Goal: Task Accomplishment & Management: Use online tool/utility

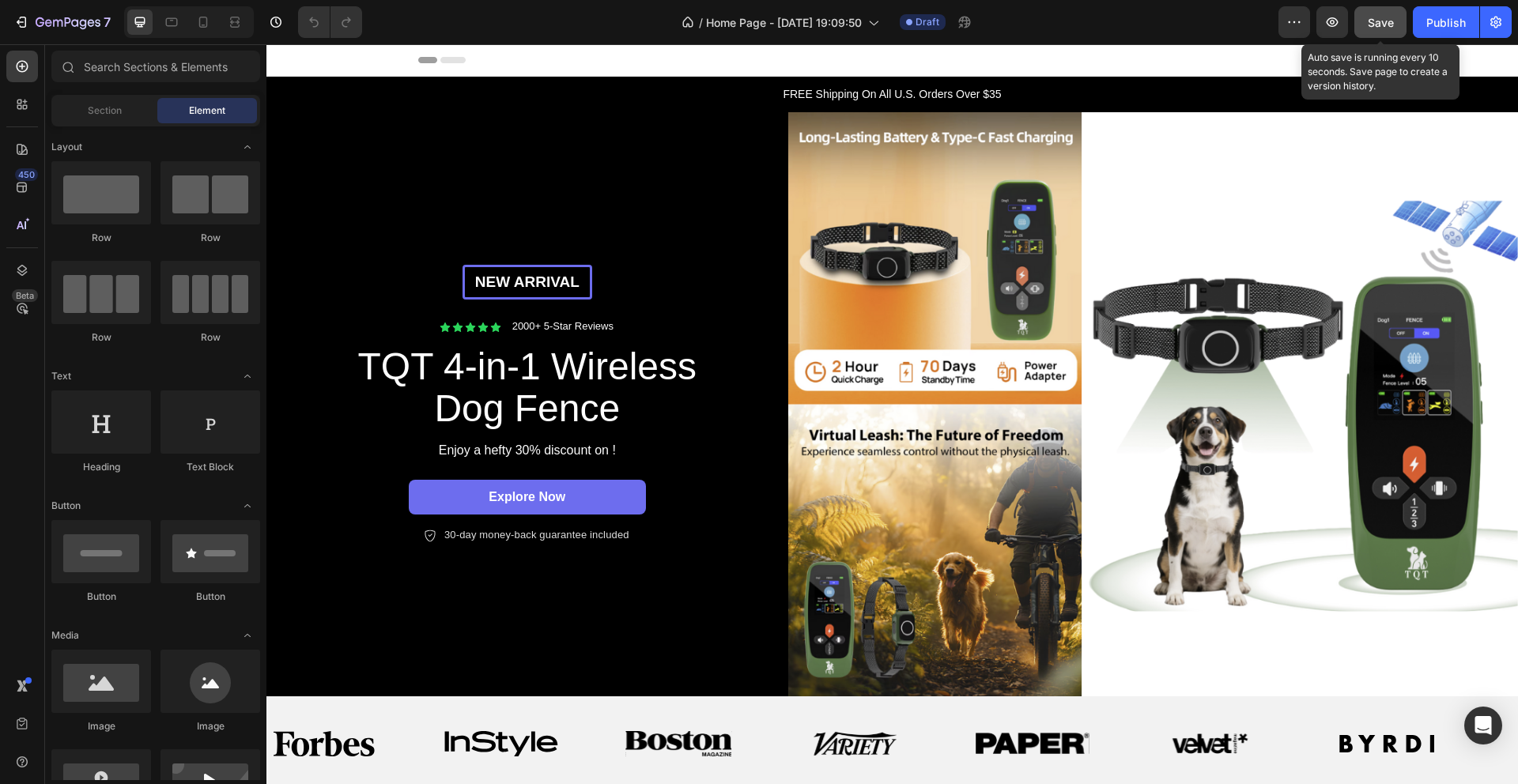
click at [1377, 22] on span "Save" at bounding box center [1382, 22] width 26 height 13
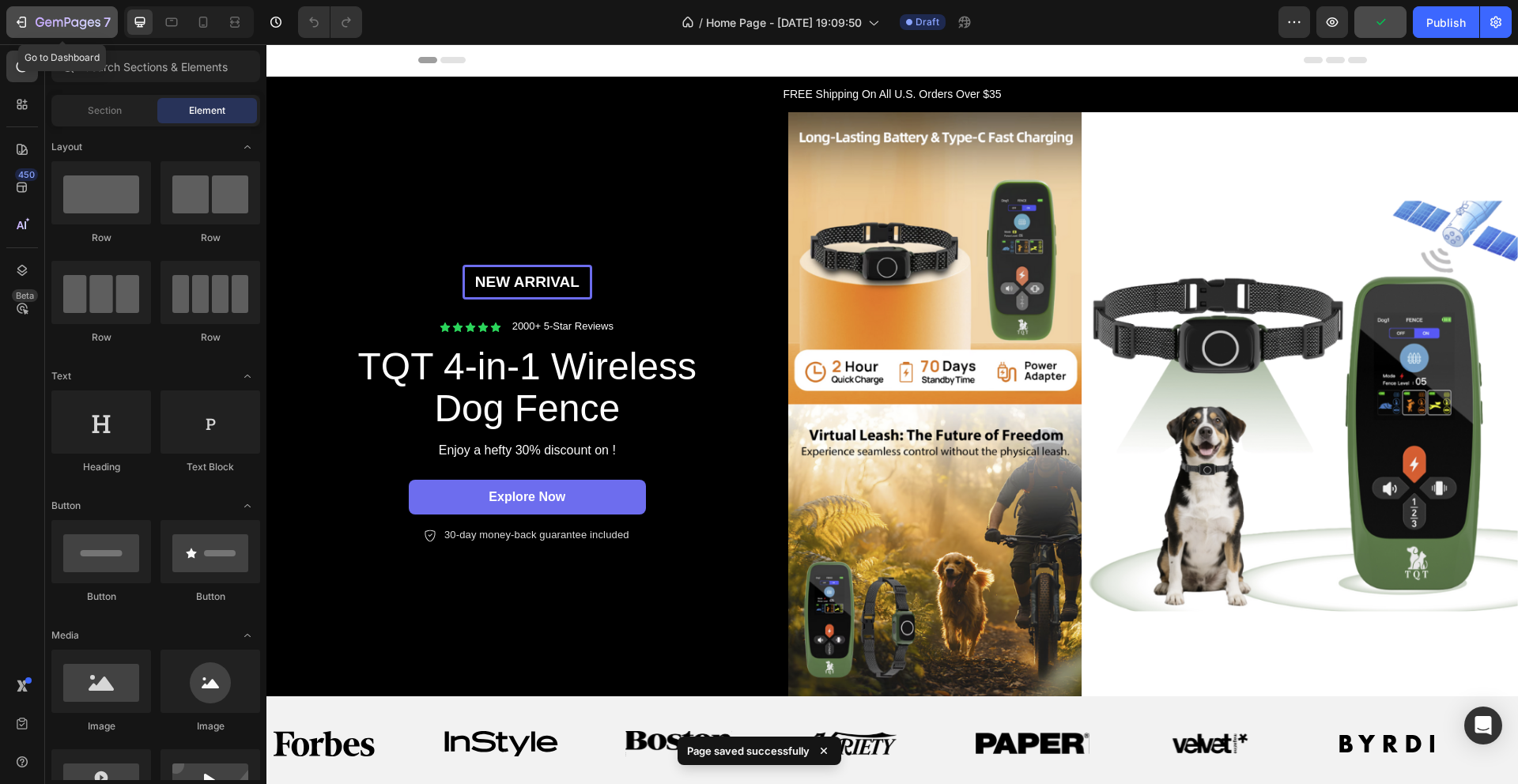
click at [22, 25] on icon "button" at bounding box center [21, 22] width 16 height 16
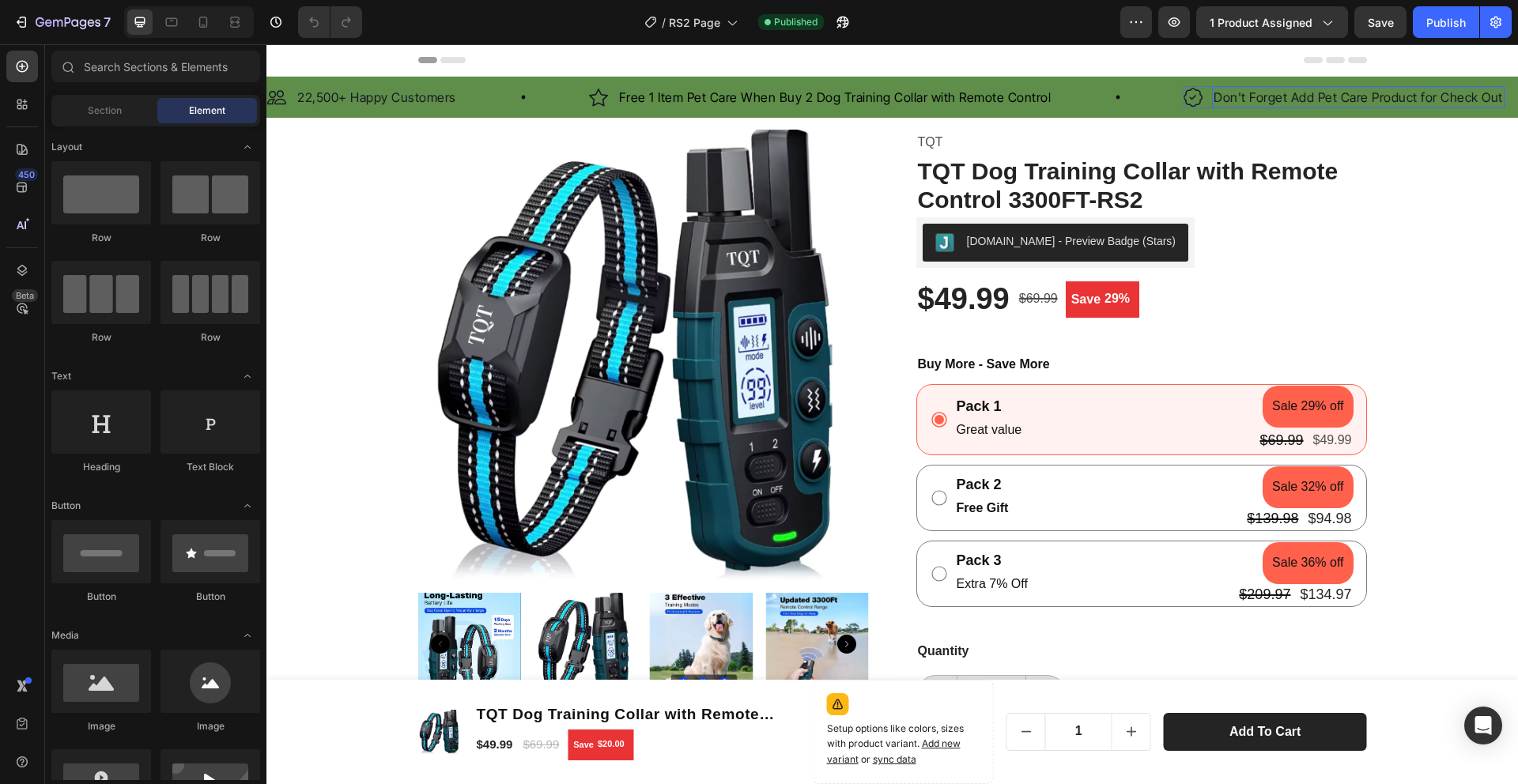
click at [1367, 98] on p "Don't Forget Add Pet Care Product for Check Out" at bounding box center [1358, 98] width 290 height 19
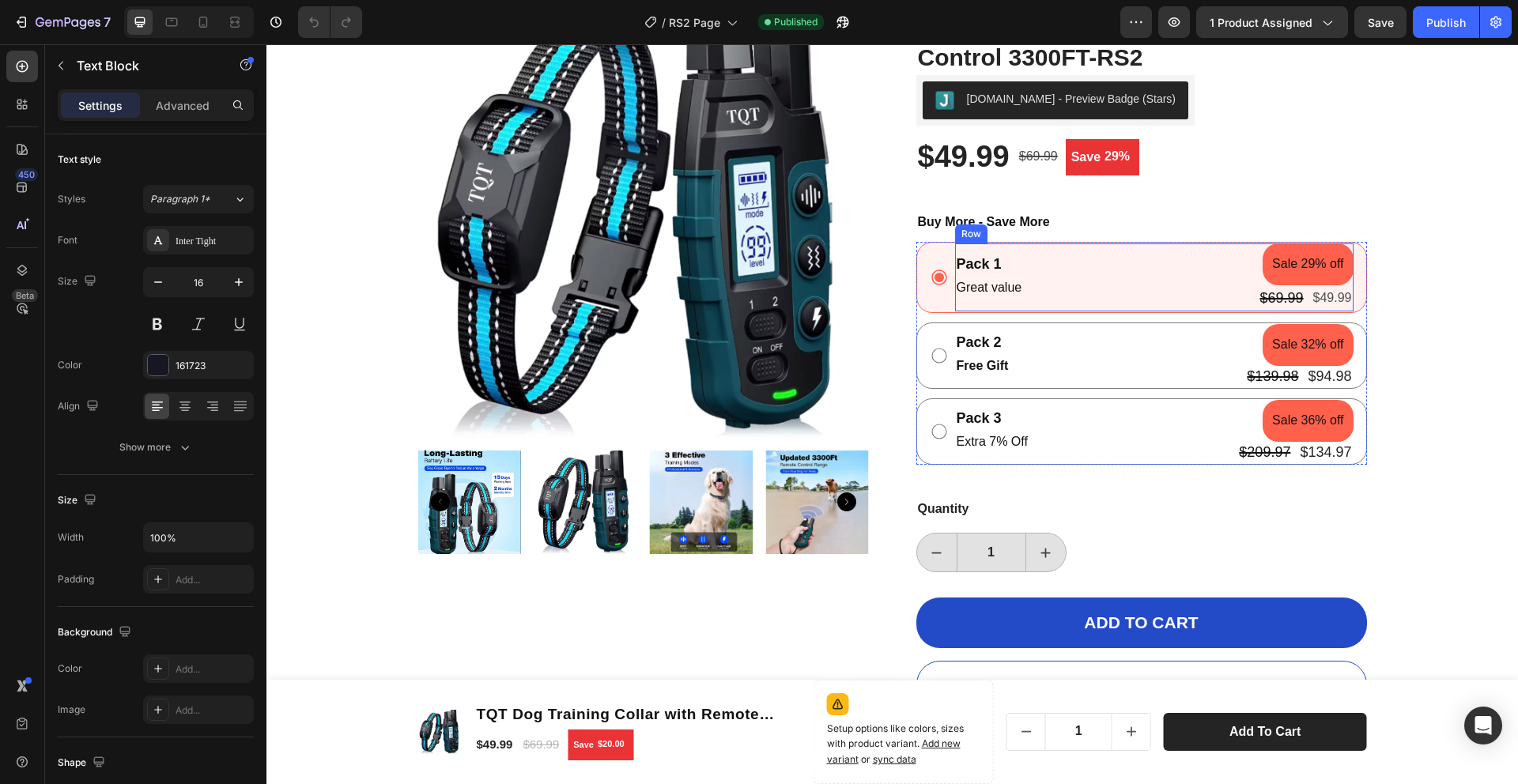
scroll to position [150, 0]
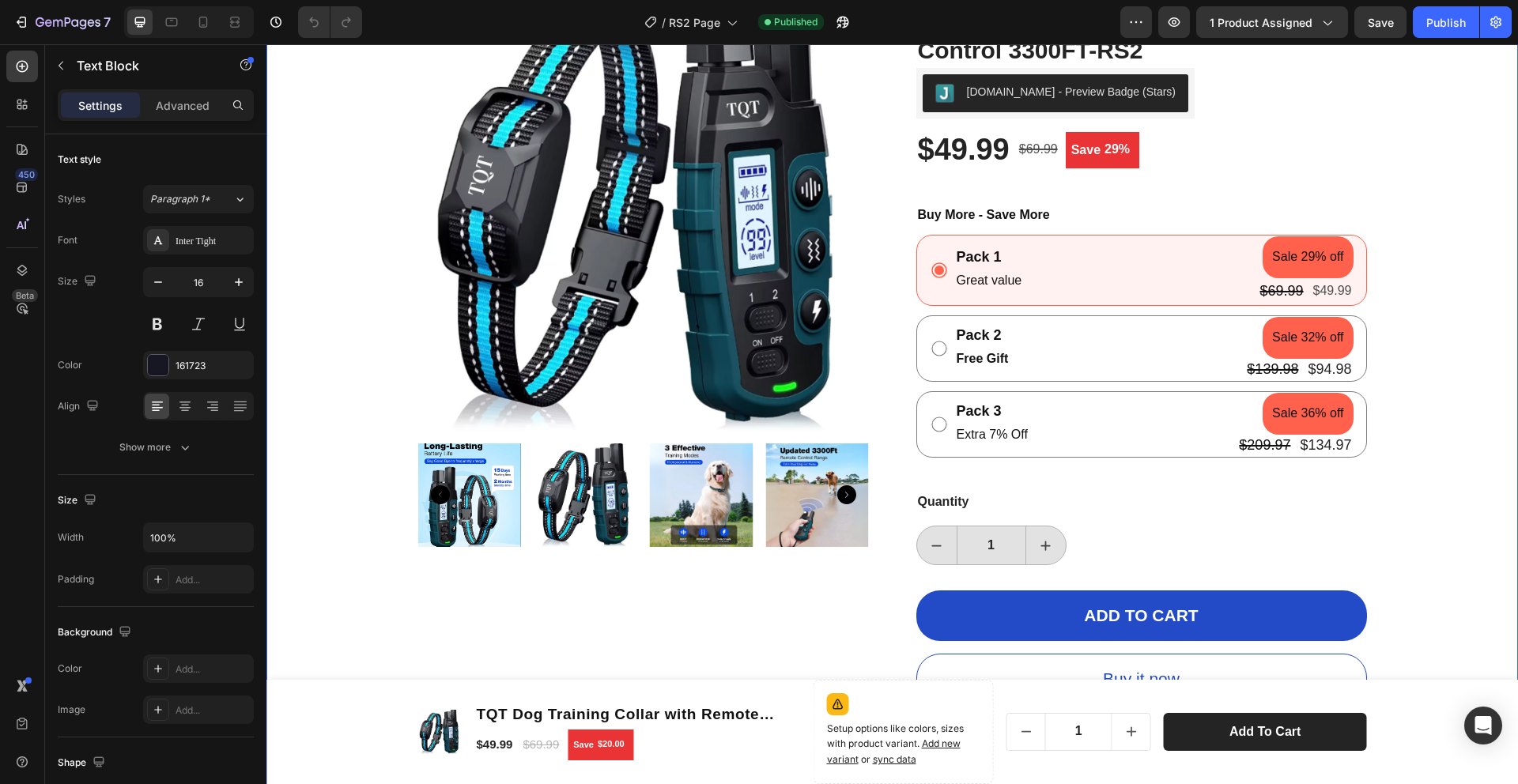
click at [1397, 338] on div "Product Images TQT Product Vendor TQT Dog Training Collar with Remote Control 3…" at bounding box center [892, 523] width 1228 height 1085
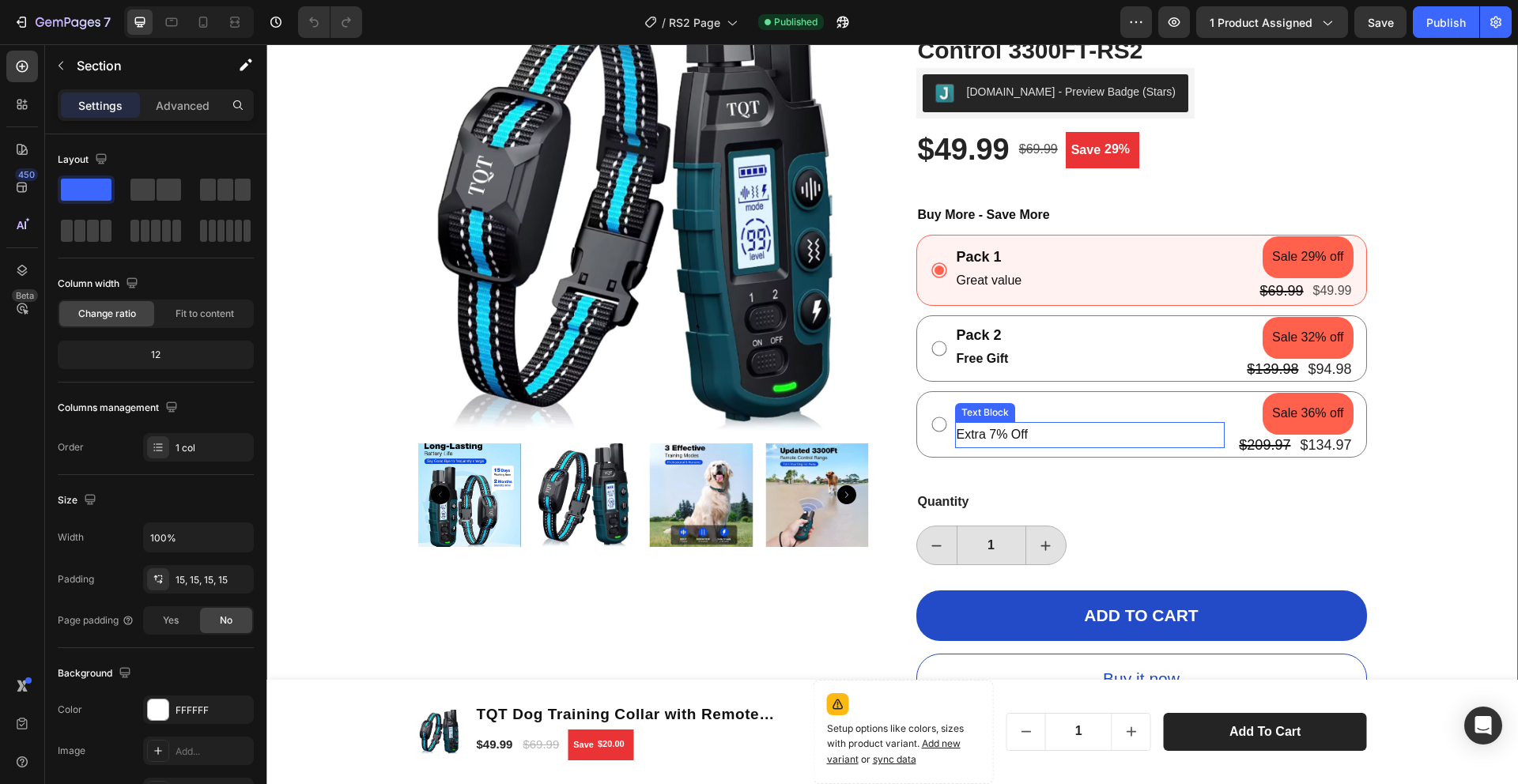
click at [1013, 439] on p "Extra 7% Off" at bounding box center [1090, 436] width 268 height 23
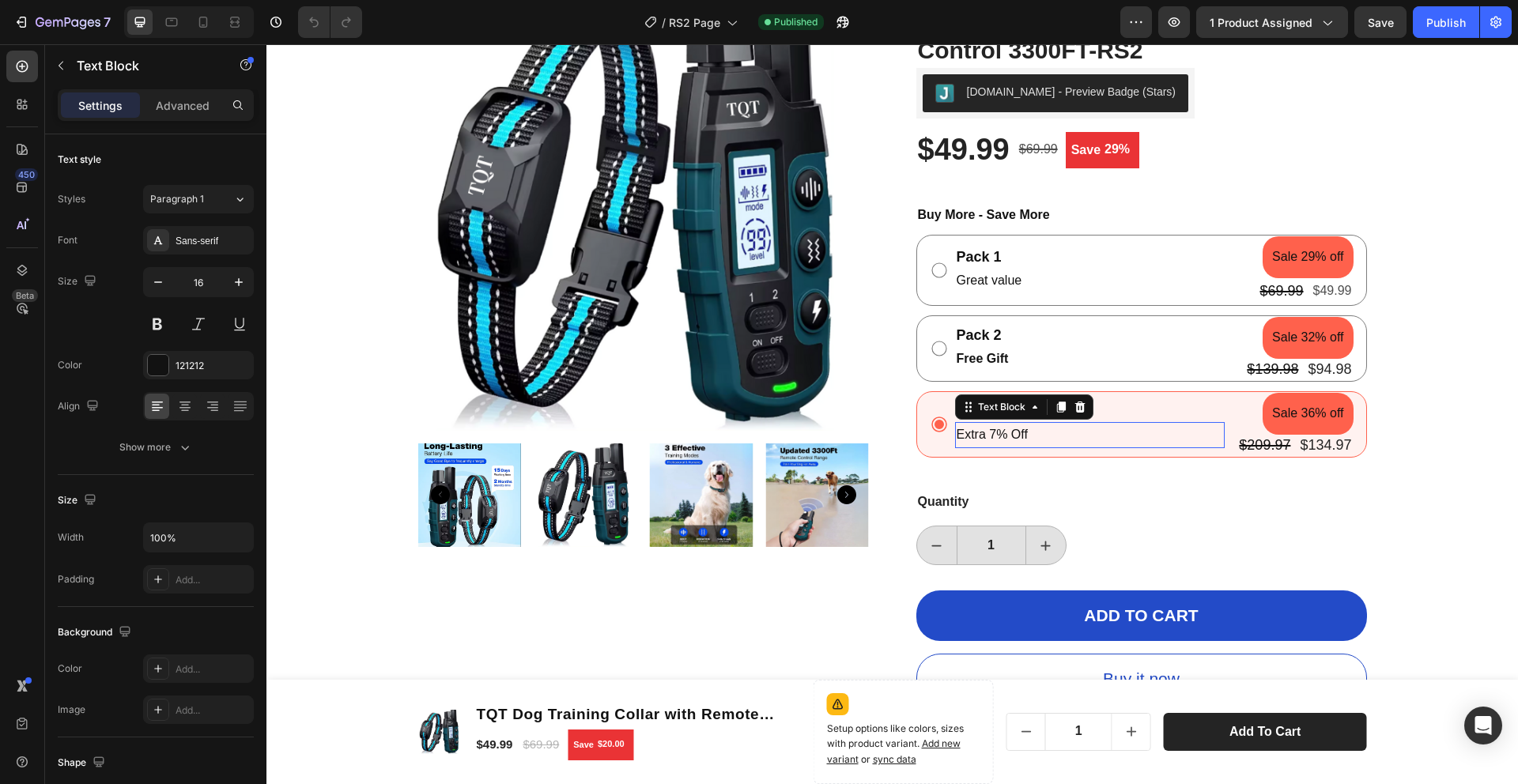
click at [1013, 439] on p "Extra 7% Off" at bounding box center [1090, 436] width 268 height 23
click at [1105, 514] on div "TQT Product Vendor TQT Dog Training Collar with Remote Control 3300FT-RS2 (P) T…" at bounding box center [1142, 509] width 451 height 1058
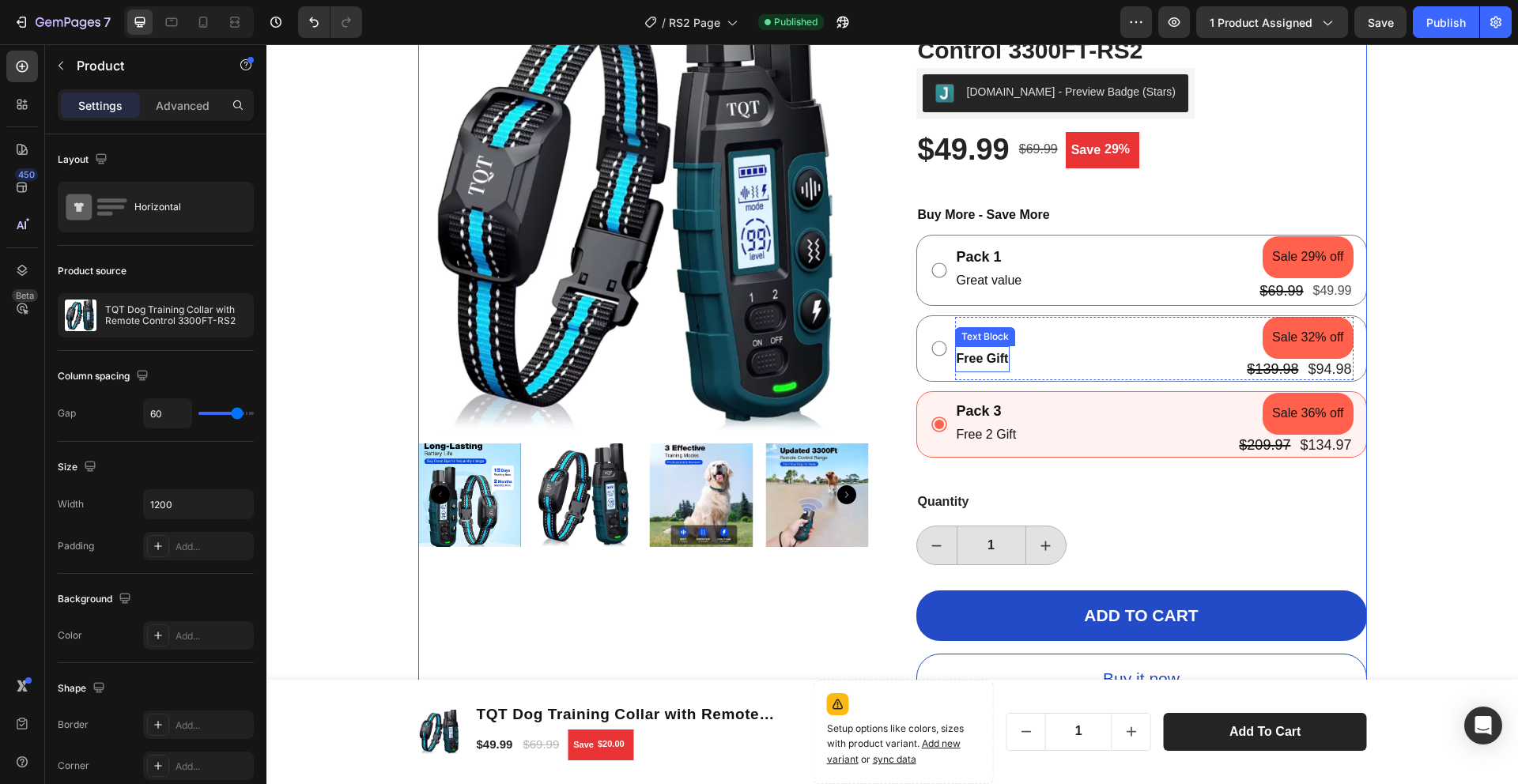
click at [997, 362] on strong "Free Gift" at bounding box center [982, 358] width 52 height 13
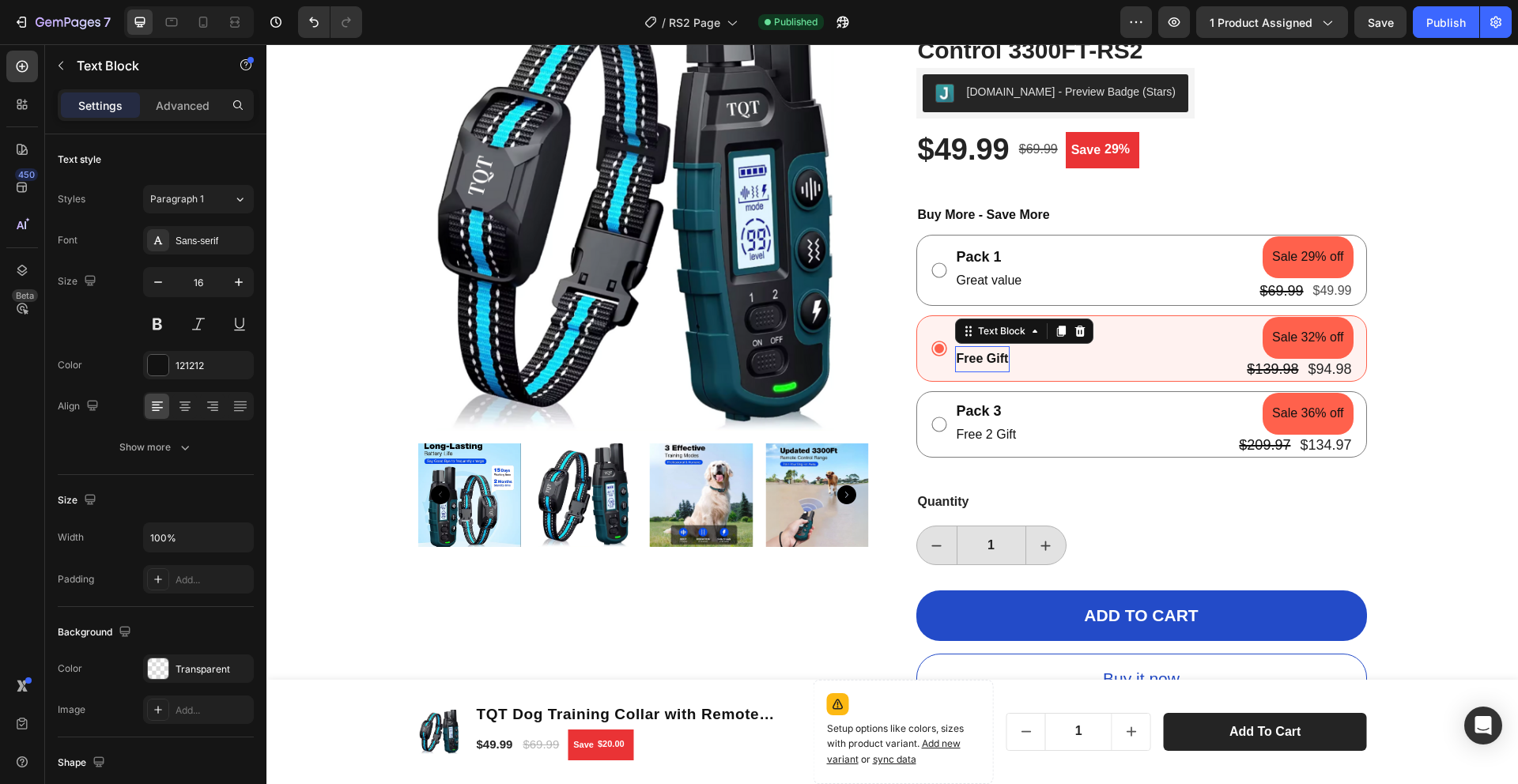
click at [997, 362] on strong "Free Gift" at bounding box center [982, 358] width 52 height 13
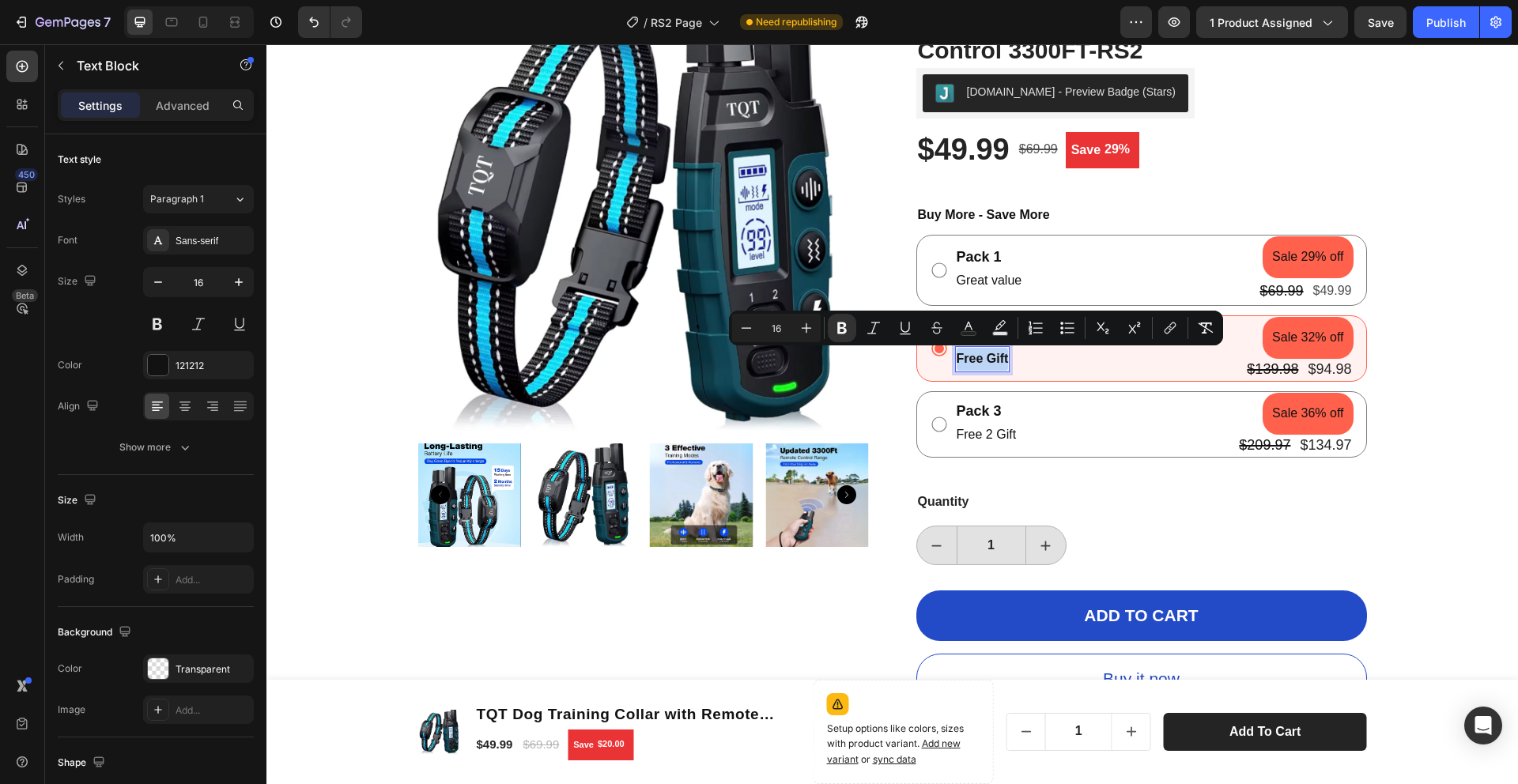
click at [979, 362] on strong "Free Gift" at bounding box center [982, 358] width 52 height 13
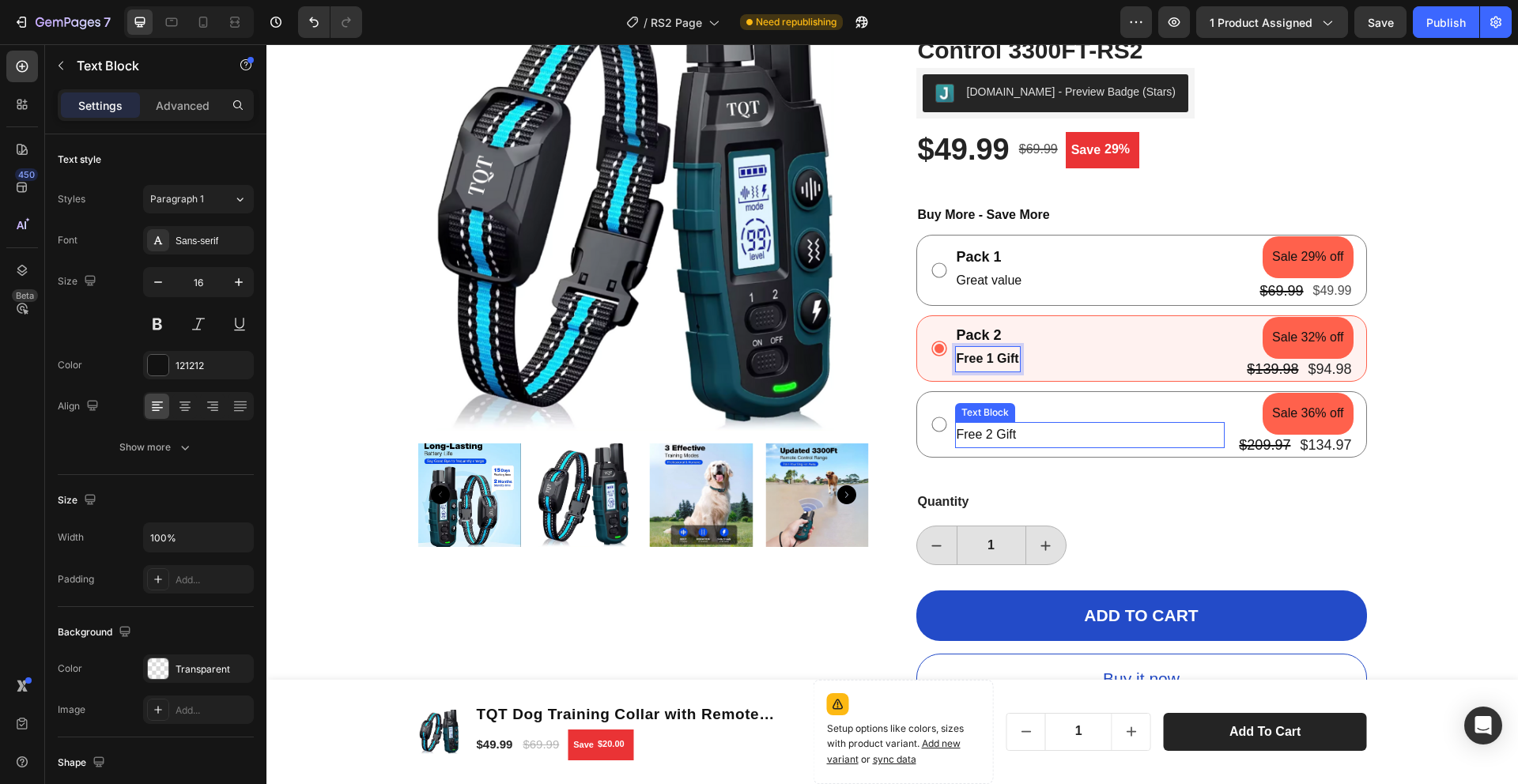
click at [1005, 433] on p "Free 2 Gift" at bounding box center [1090, 436] width 268 height 23
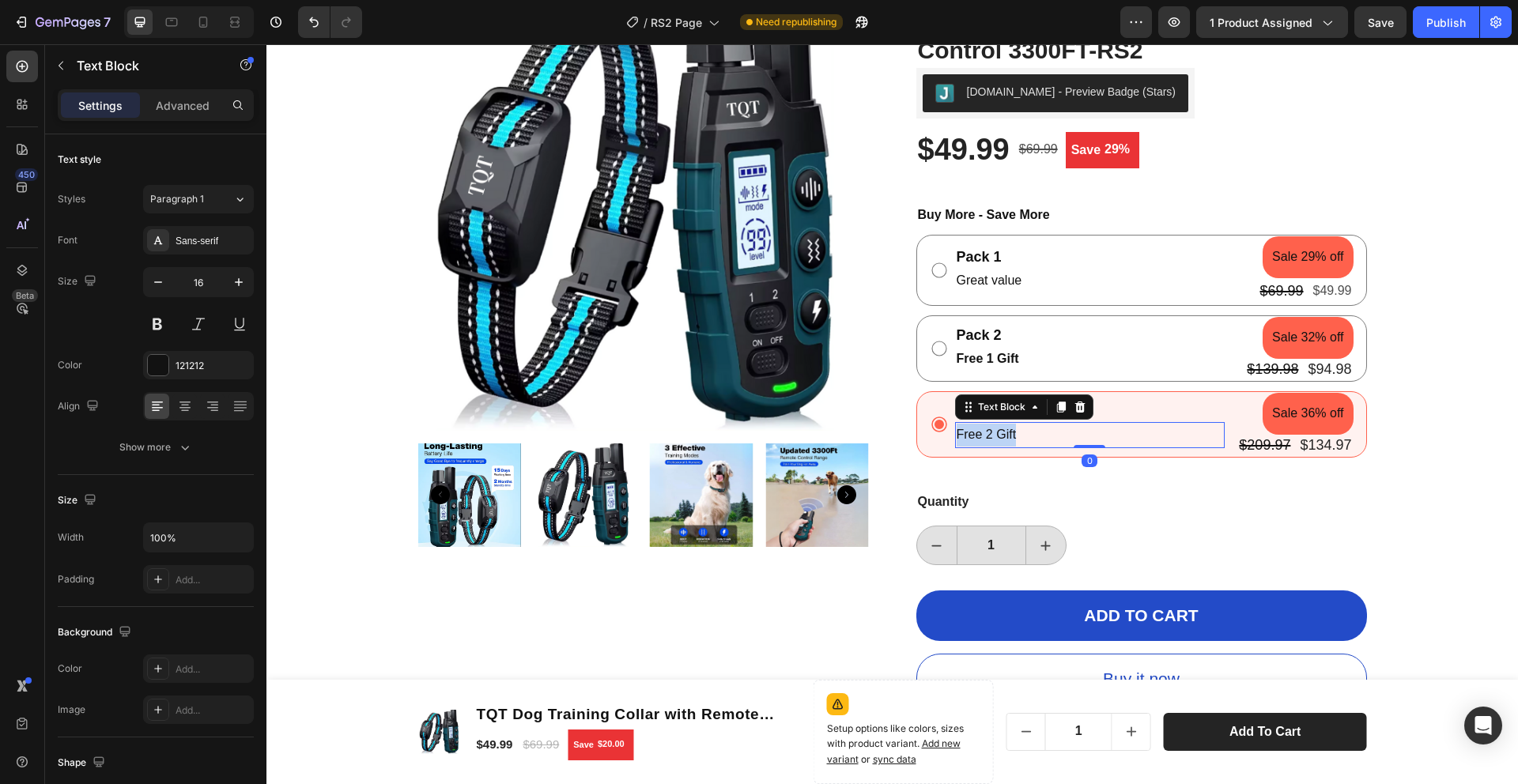
click at [1005, 433] on p "Free 2 Gift" at bounding box center [1090, 436] width 268 height 23
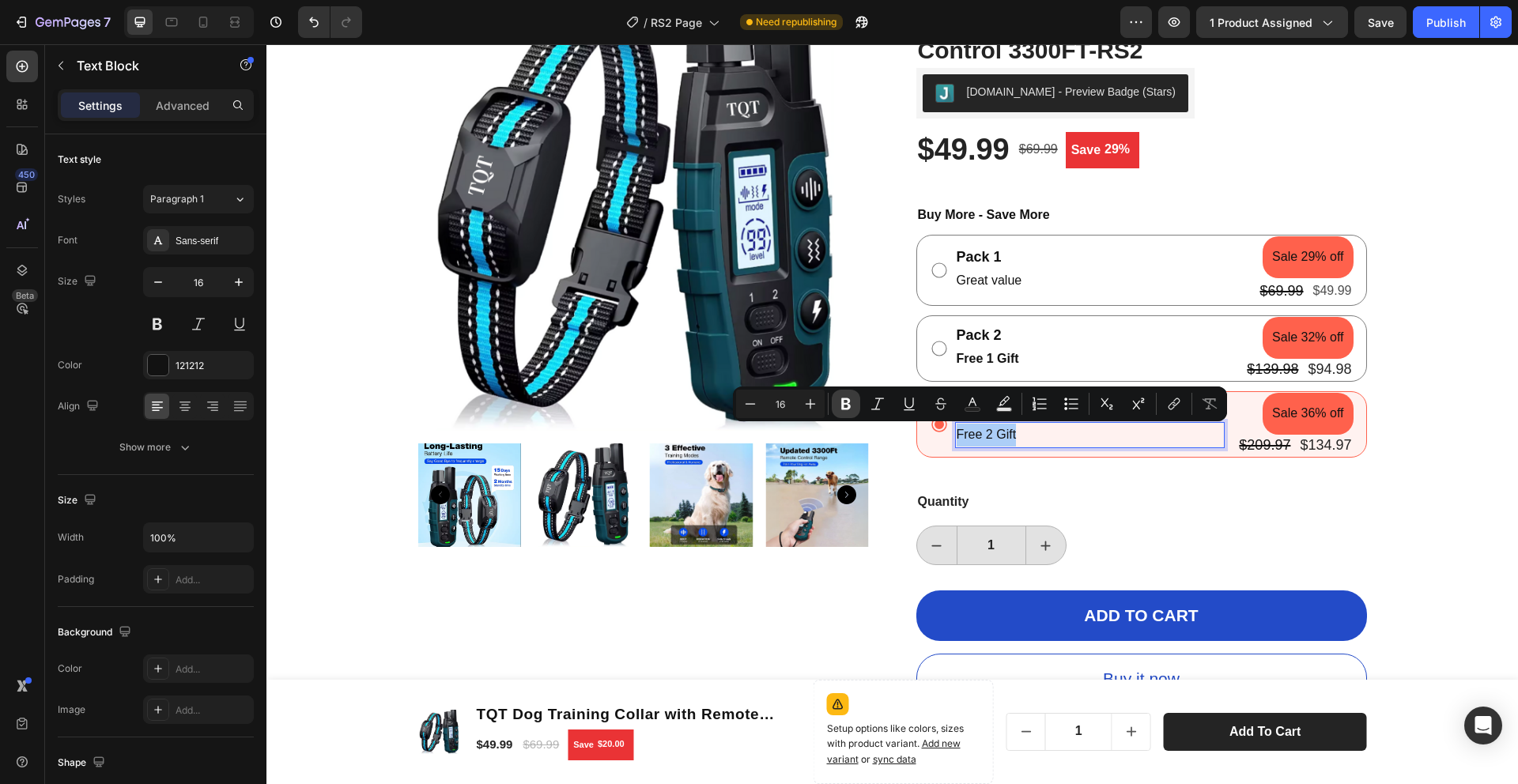
click at [851, 407] on icon "Editor contextual toolbar" at bounding box center [847, 404] width 16 height 16
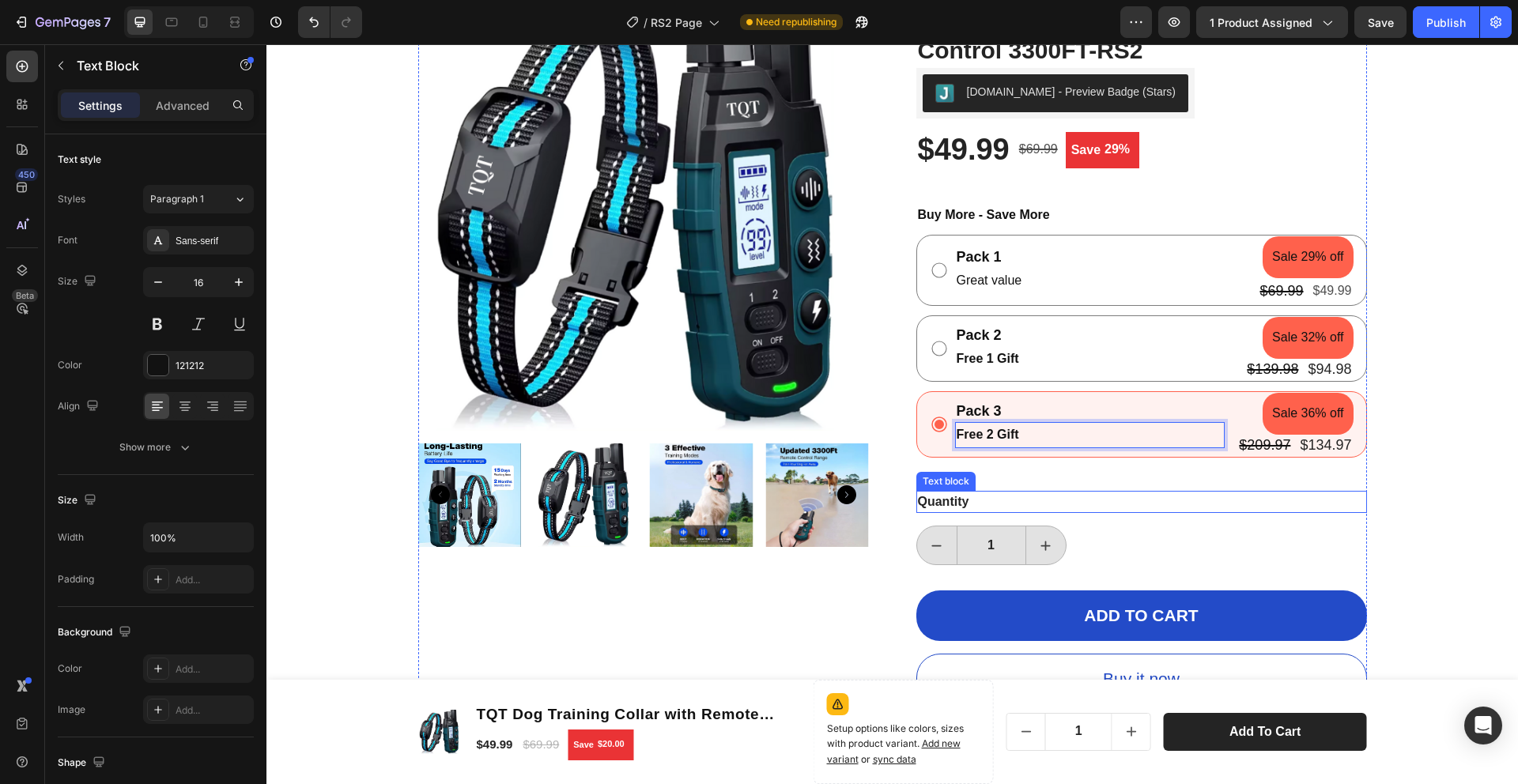
click at [1276, 497] on div "Quantity" at bounding box center [1142, 502] width 451 height 22
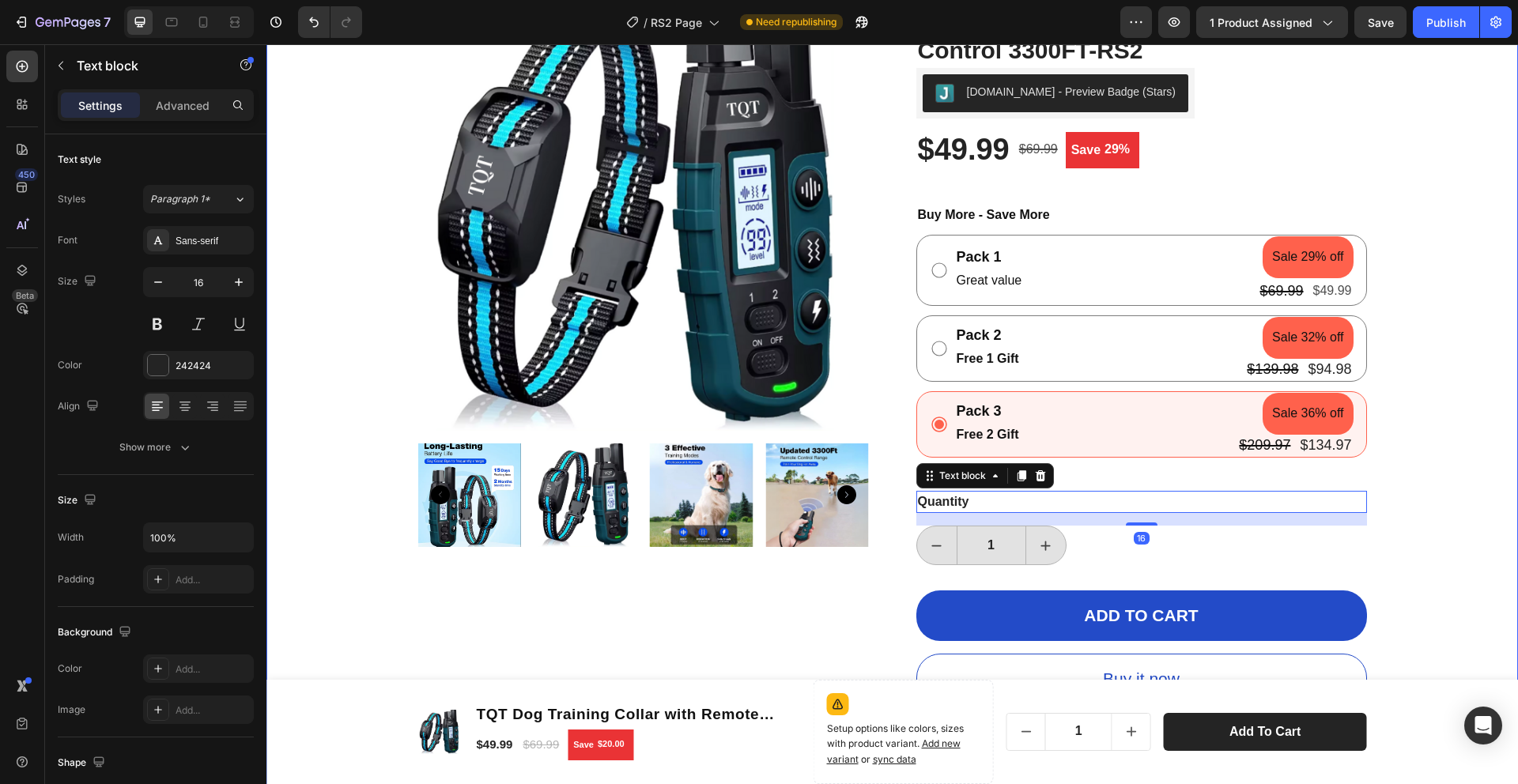
click at [1428, 470] on div "Product Images TQT Product Vendor TQT Dog Training Collar with Remote Control 3…" at bounding box center [892, 523] width 1228 height 1085
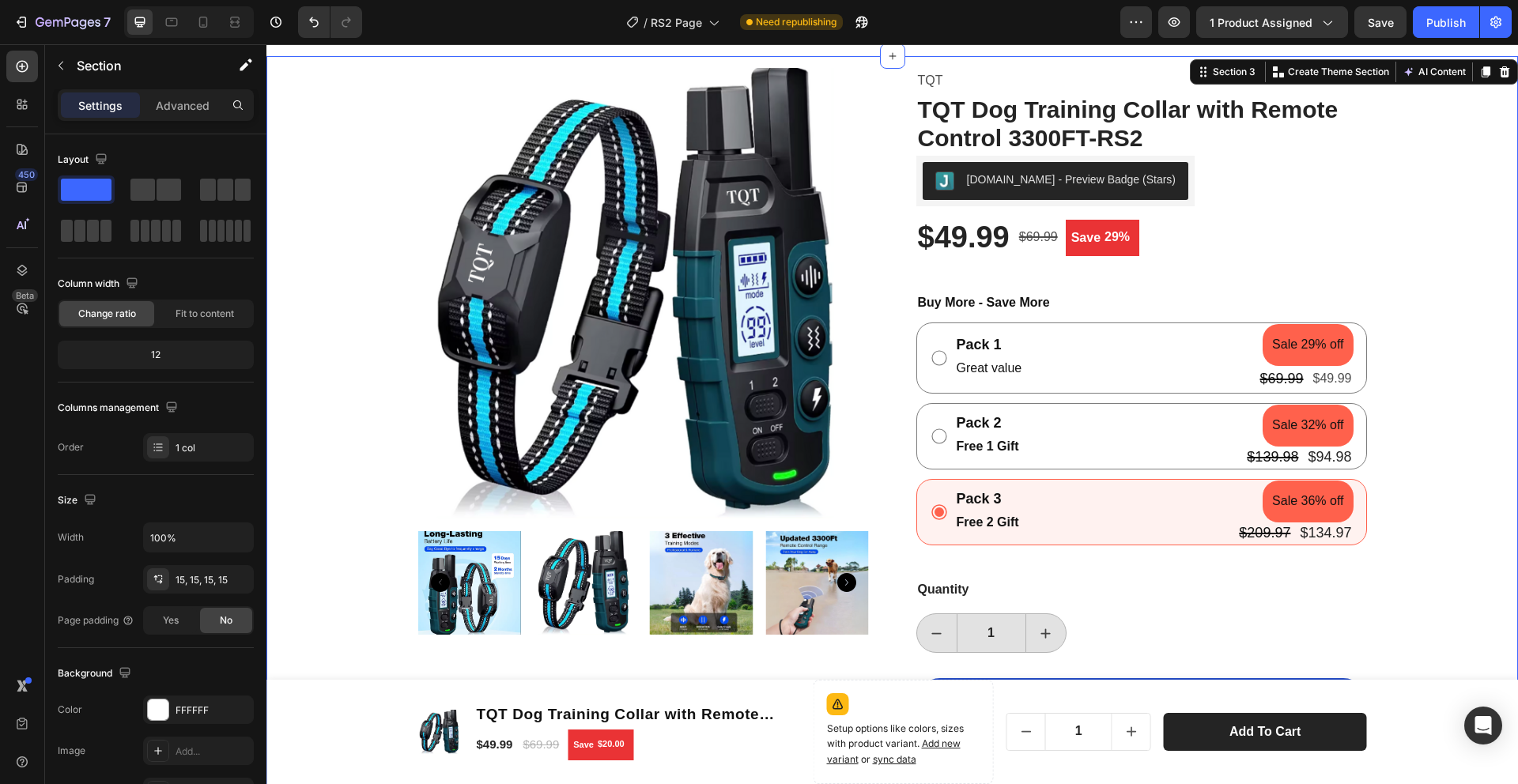
scroll to position [0, 0]
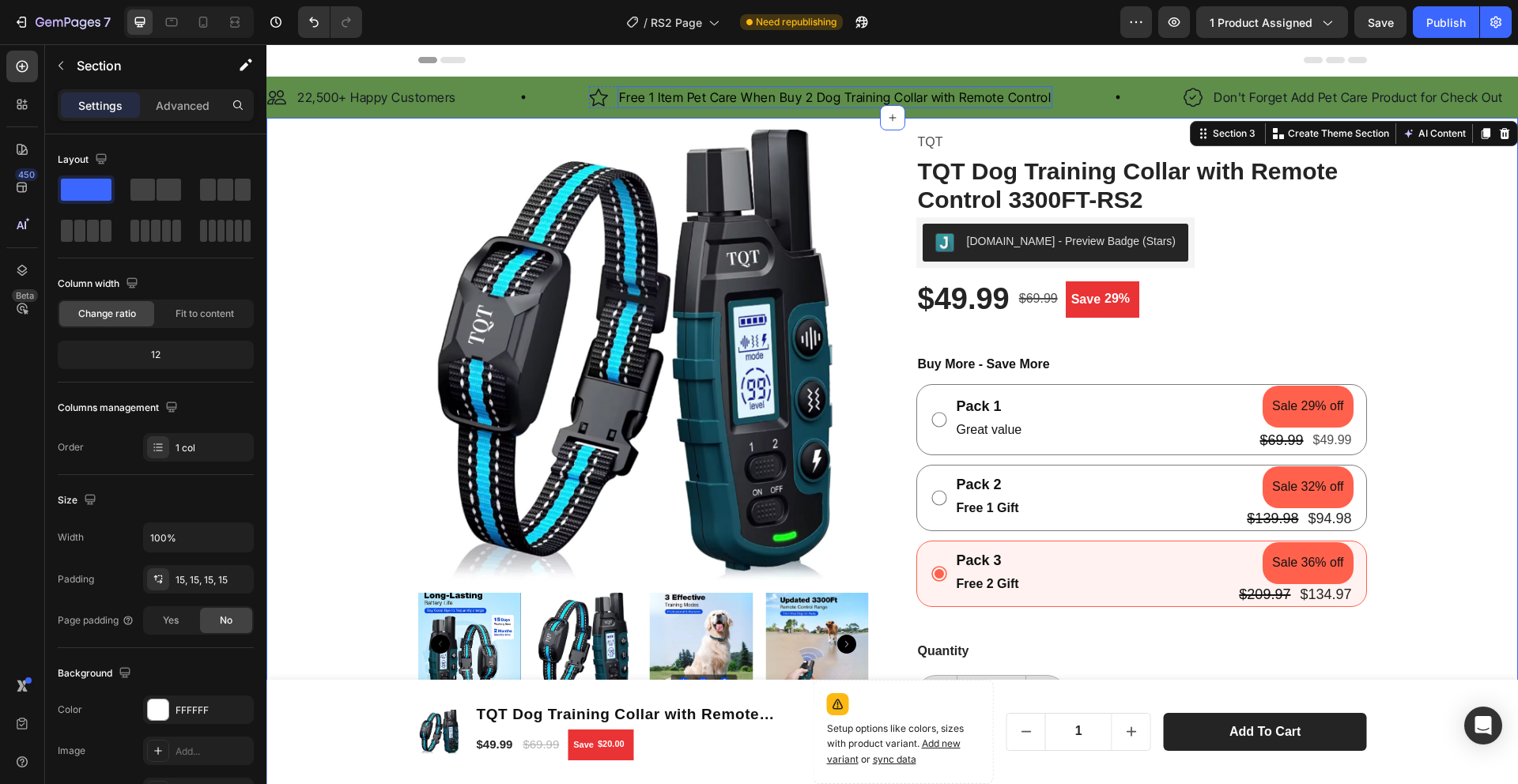
click at [895, 98] on span "Free 1 Item Pet Care When Buy 2 Dog Training Collar with Remote Control" at bounding box center [836, 98] width 433 height 16
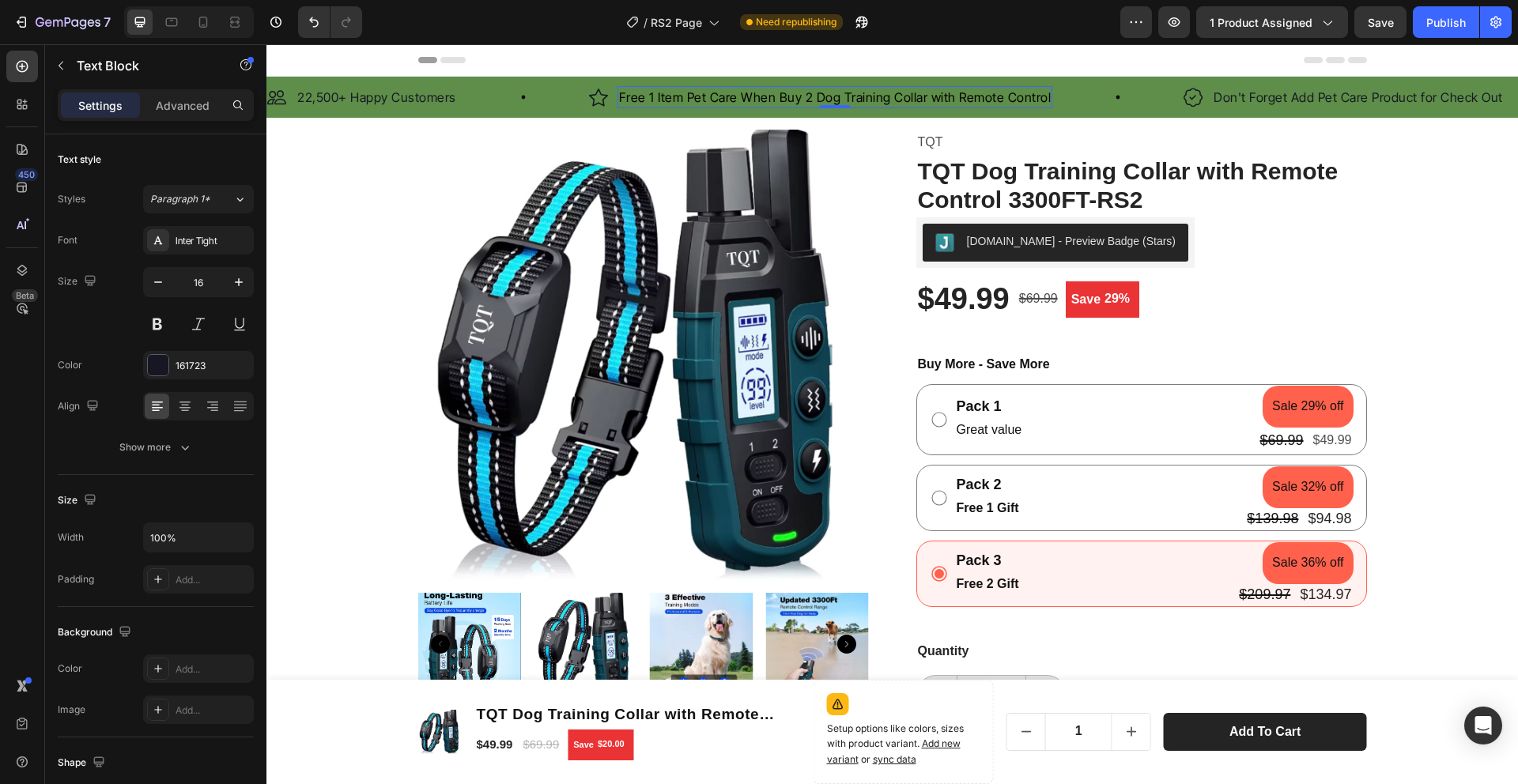
click at [895, 98] on span "Free 1 Item Pet Care When Buy 2 Dog Training Collar with Remote Control" at bounding box center [836, 98] width 433 height 16
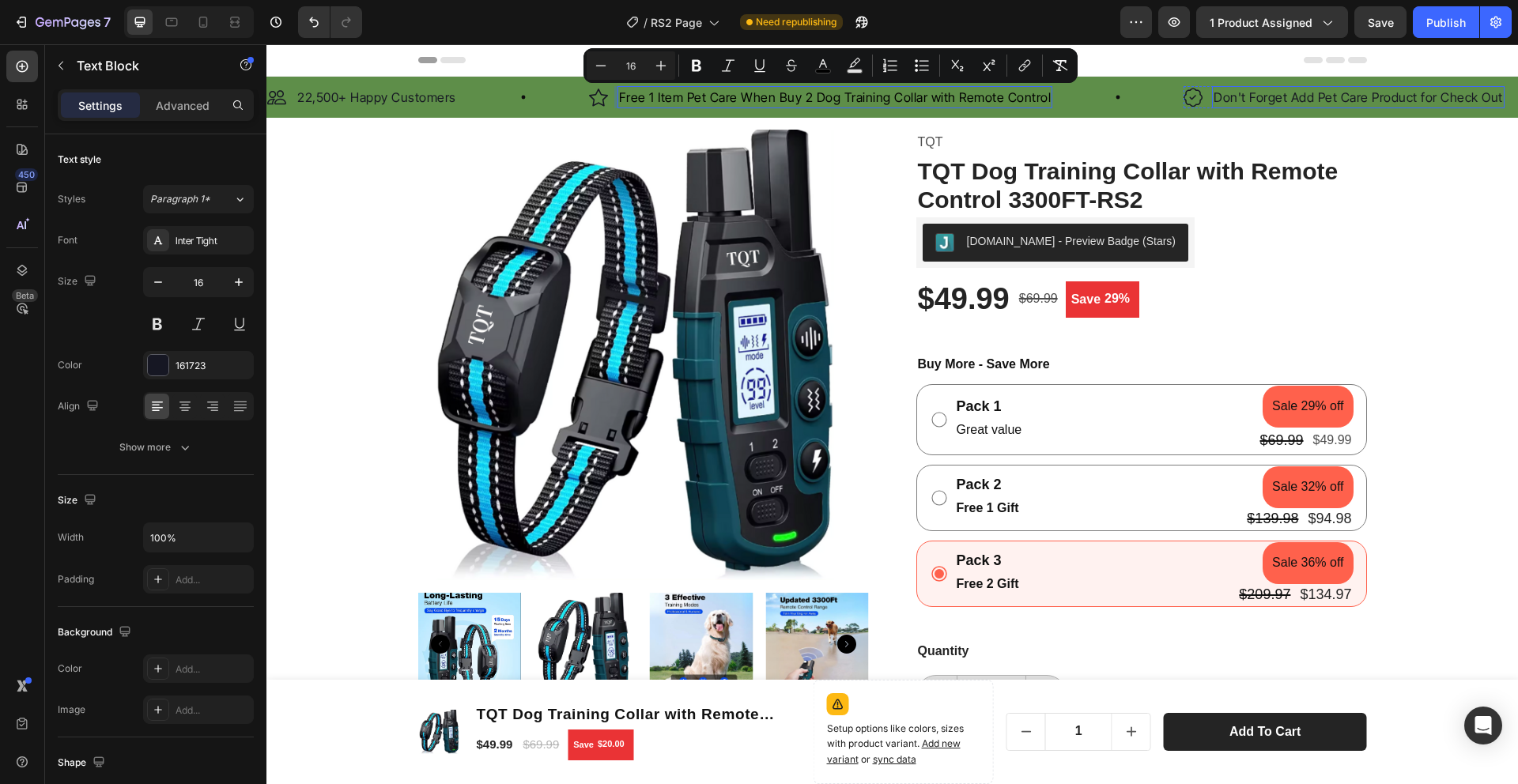
click at [1345, 106] on p "Don't Forget Add Pet Care Product for Check Out" at bounding box center [1358, 98] width 290 height 19
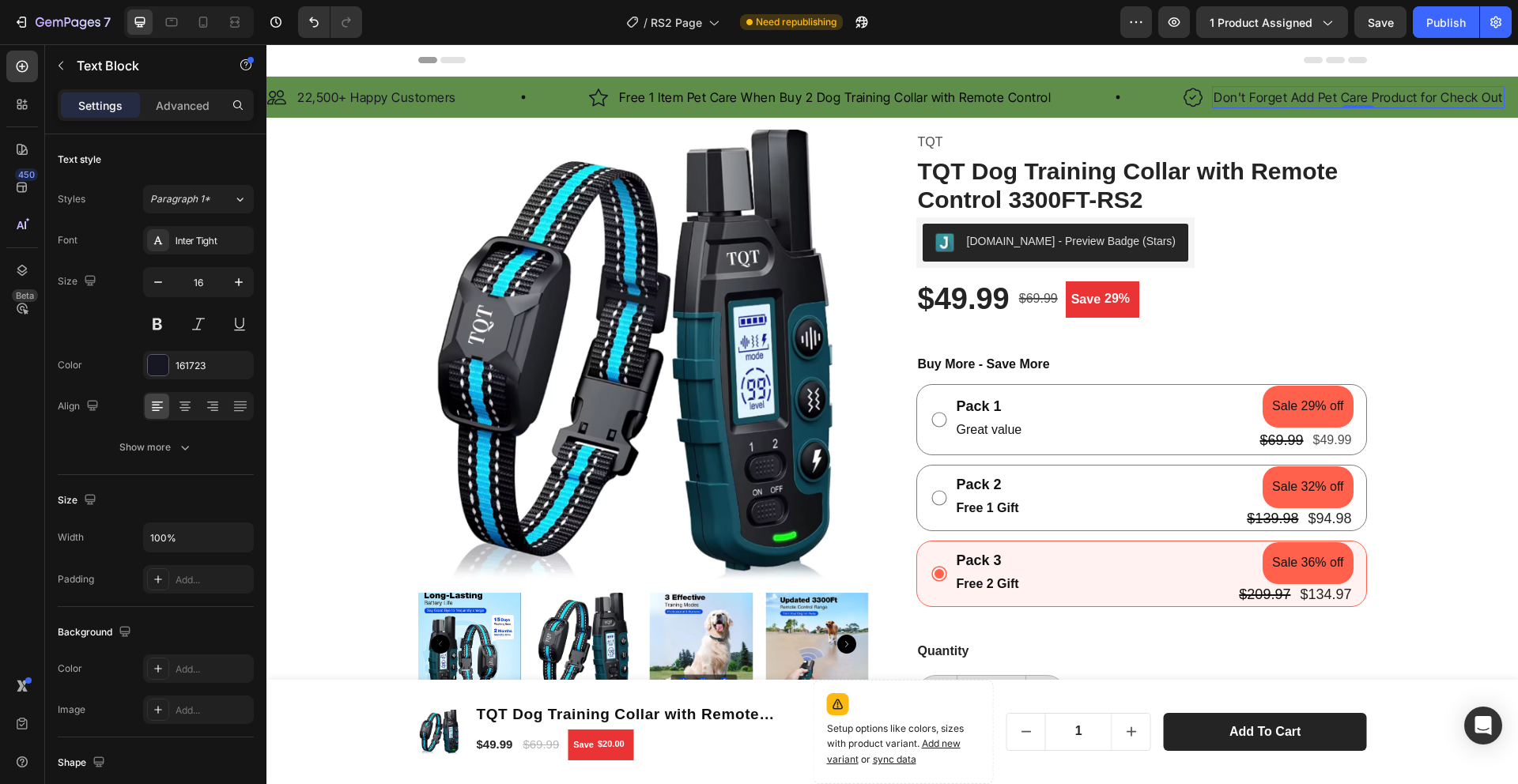
click at [1345, 106] on div at bounding box center [1359, 107] width 32 height 4
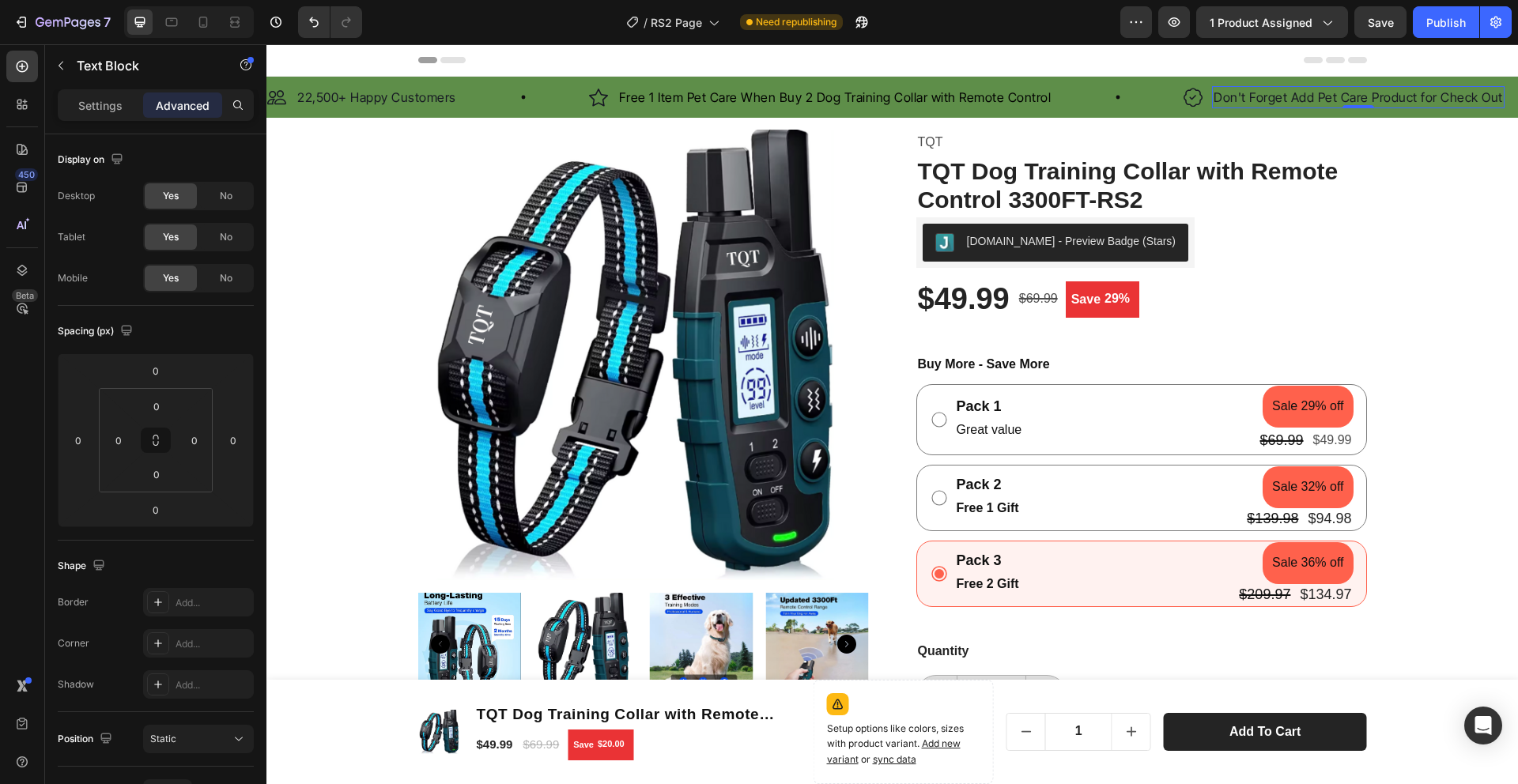
click at [1341, 98] on p "Don't Forget Add Pet Care Product for Check Out" at bounding box center [1358, 98] width 290 height 19
click at [855, 94] on span "Free 1 Item Pet Care When Buy 2 Dog Training Collar with Remote Control" at bounding box center [836, 98] width 433 height 16
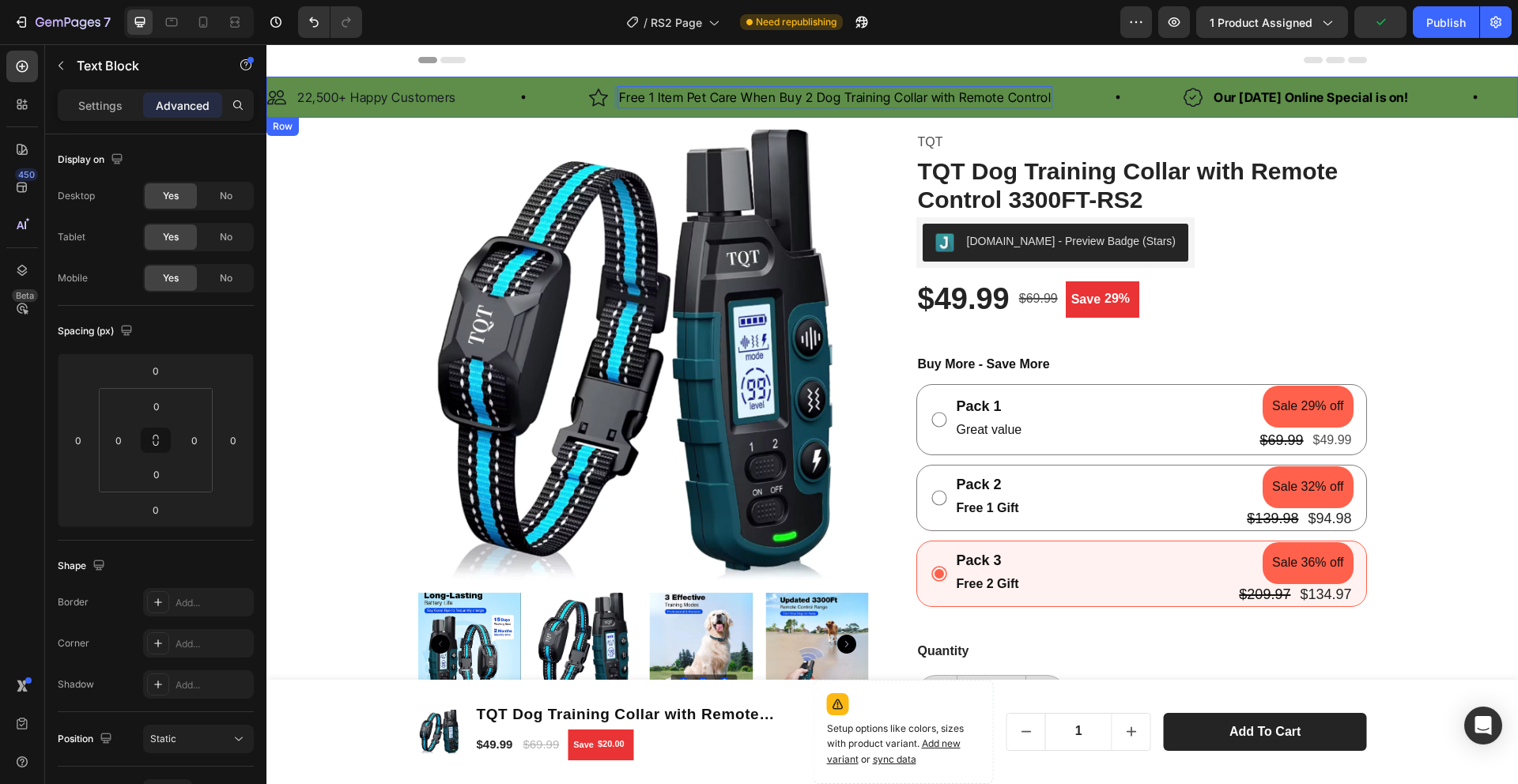
drag, startPoint x: 618, startPoint y: 98, endPoint x: 917, endPoint y: 106, distance: 299.1
click at [1306, 99] on strong "Our [DATE] Online Special is on!" at bounding box center [1310, 98] width 194 height 16
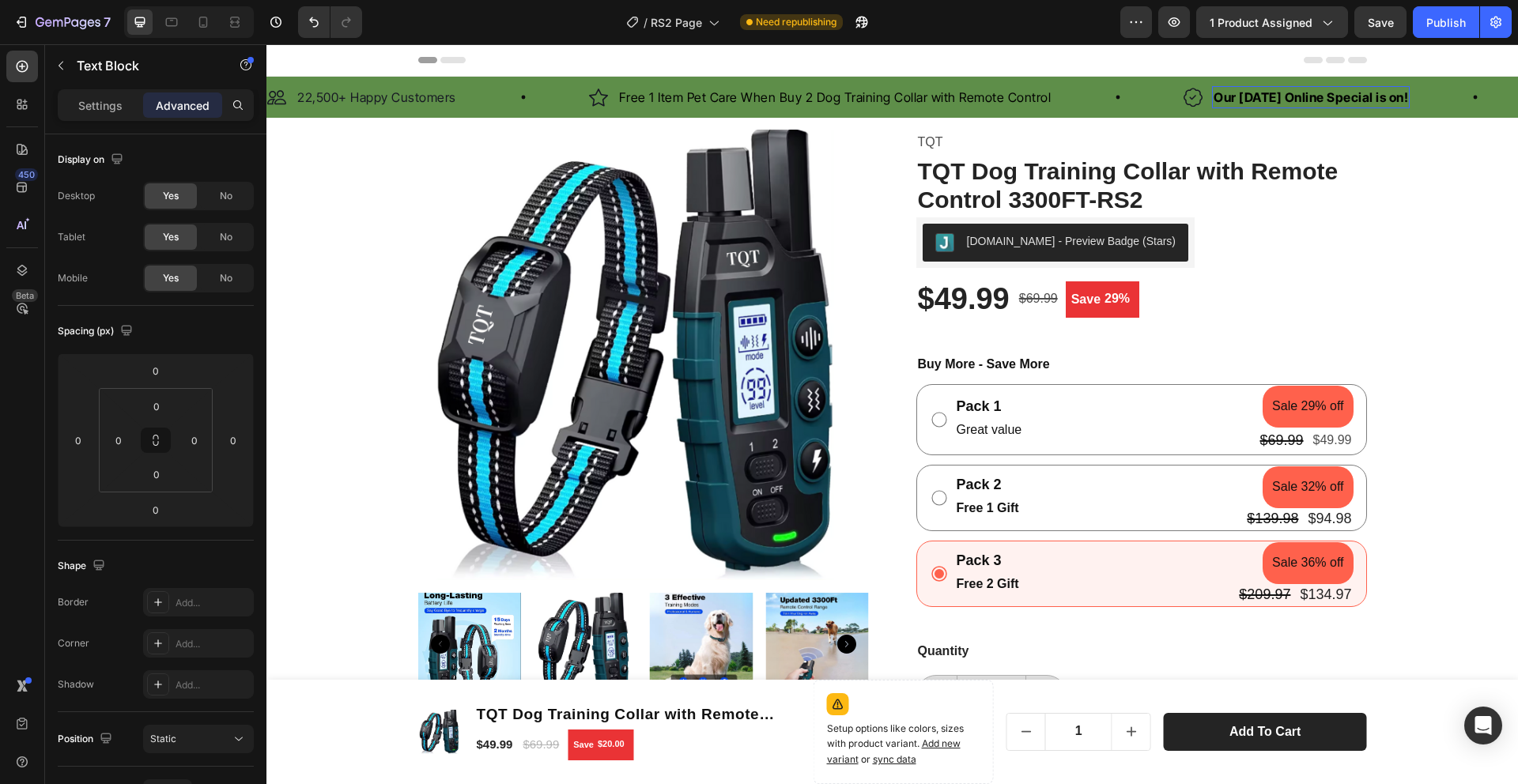
click at [1306, 99] on strong "Our [DATE] Online Special is on!" at bounding box center [1310, 98] width 194 height 16
click at [1096, 101] on span "Free 1 Item Pet Care When Buy 2 Dog Training Collar with Remote Control" at bounding box center [1285, 98] width 433 height 16
click at [1254, 98] on span "Free 2 Item Pet Care When Buy 2 Dog Training Collar with Remote Control" at bounding box center [1286, 98] width 435 height 16
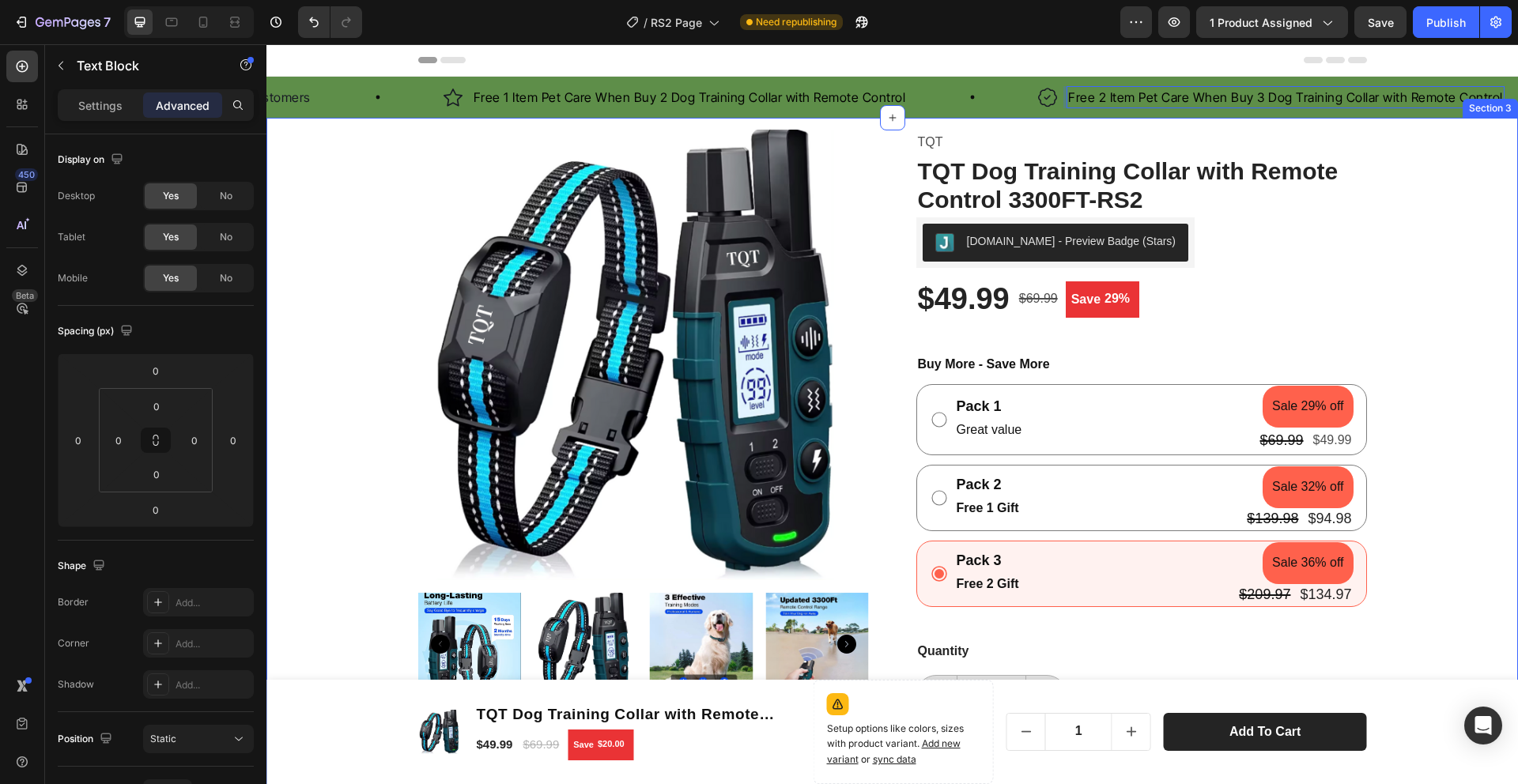
click at [1431, 168] on div "Product Images TQT Product Vendor TQT Dog Training Collar with Remote Control 3…" at bounding box center [892, 671] width 1228 height 1085
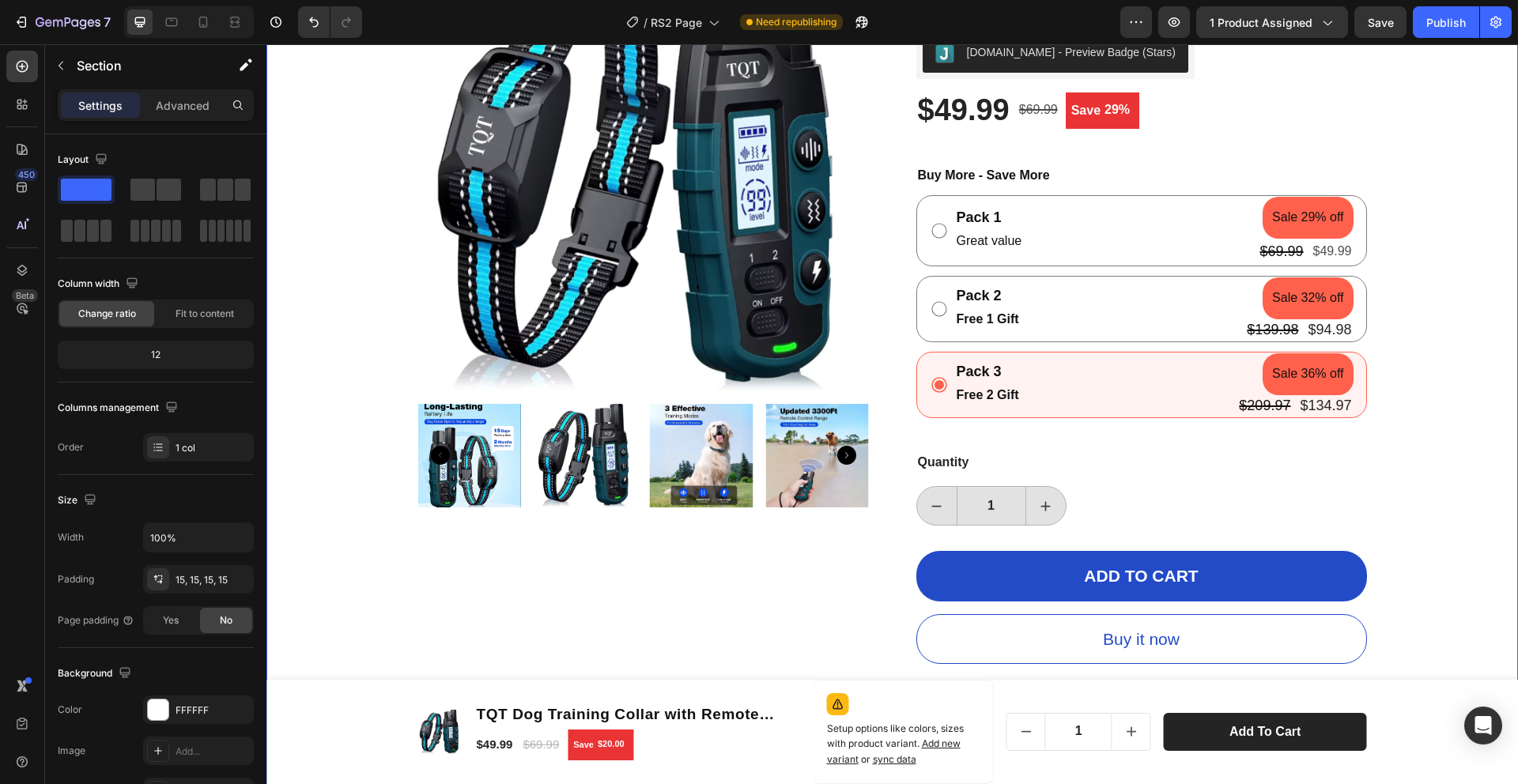
scroll to position [180, 0]
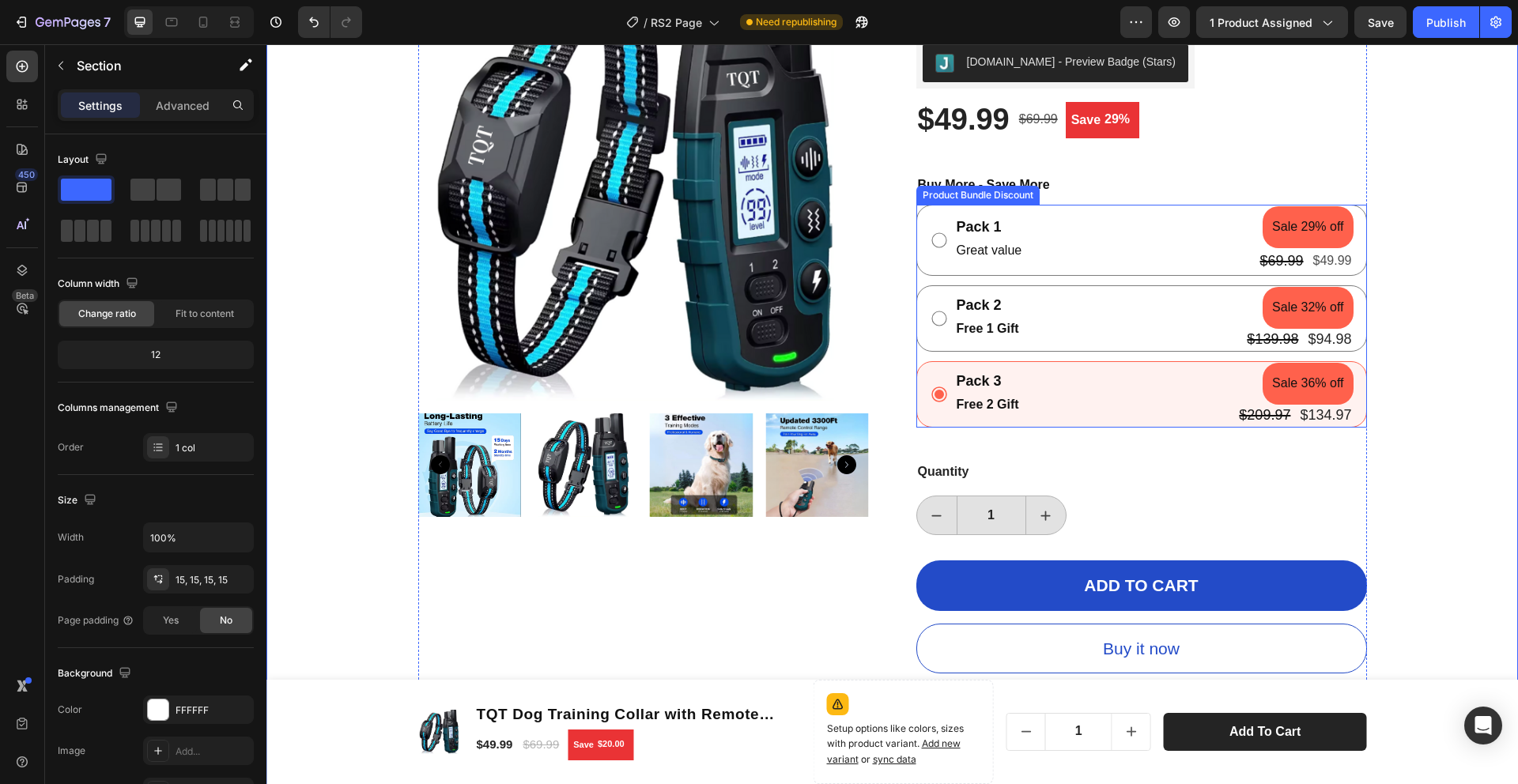
click at [942, 241] on icon at bounding box center [940, 240] width 19 height 19
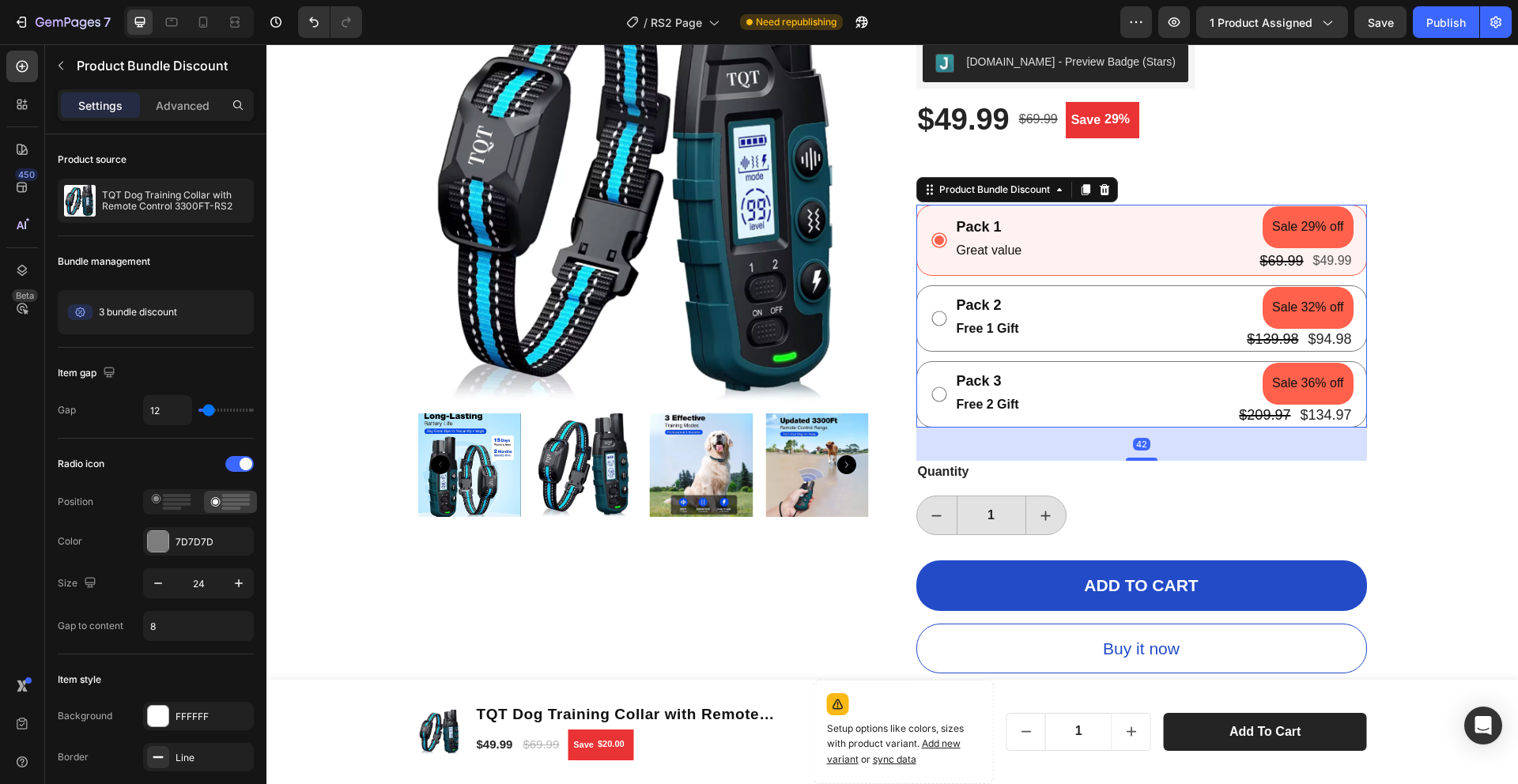
click at [941, 314] on icon at bounding box center [940, 319] width 19 height 19
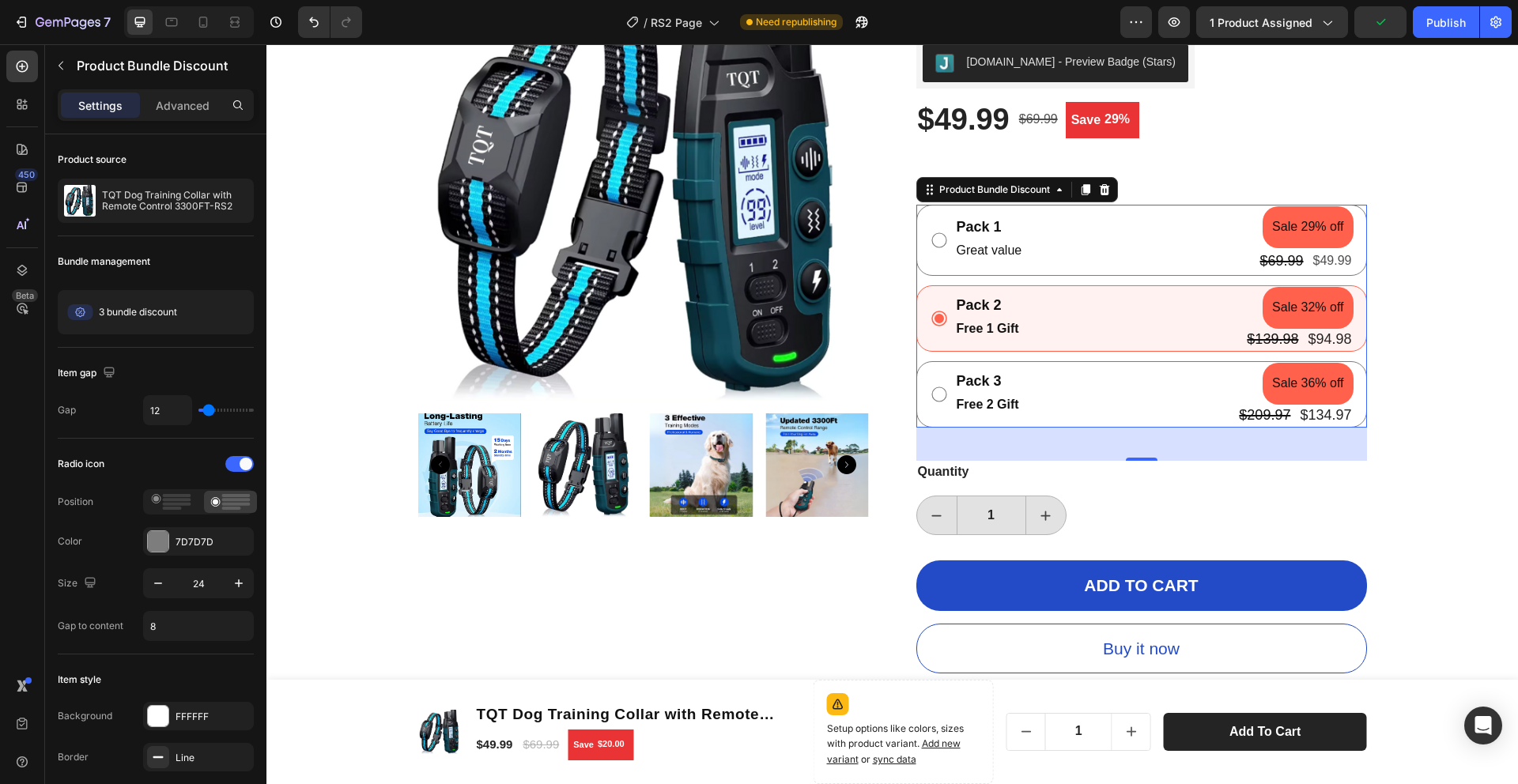
click at [935, 393] on icon at bounding box center [940, 395] width 19 height 19
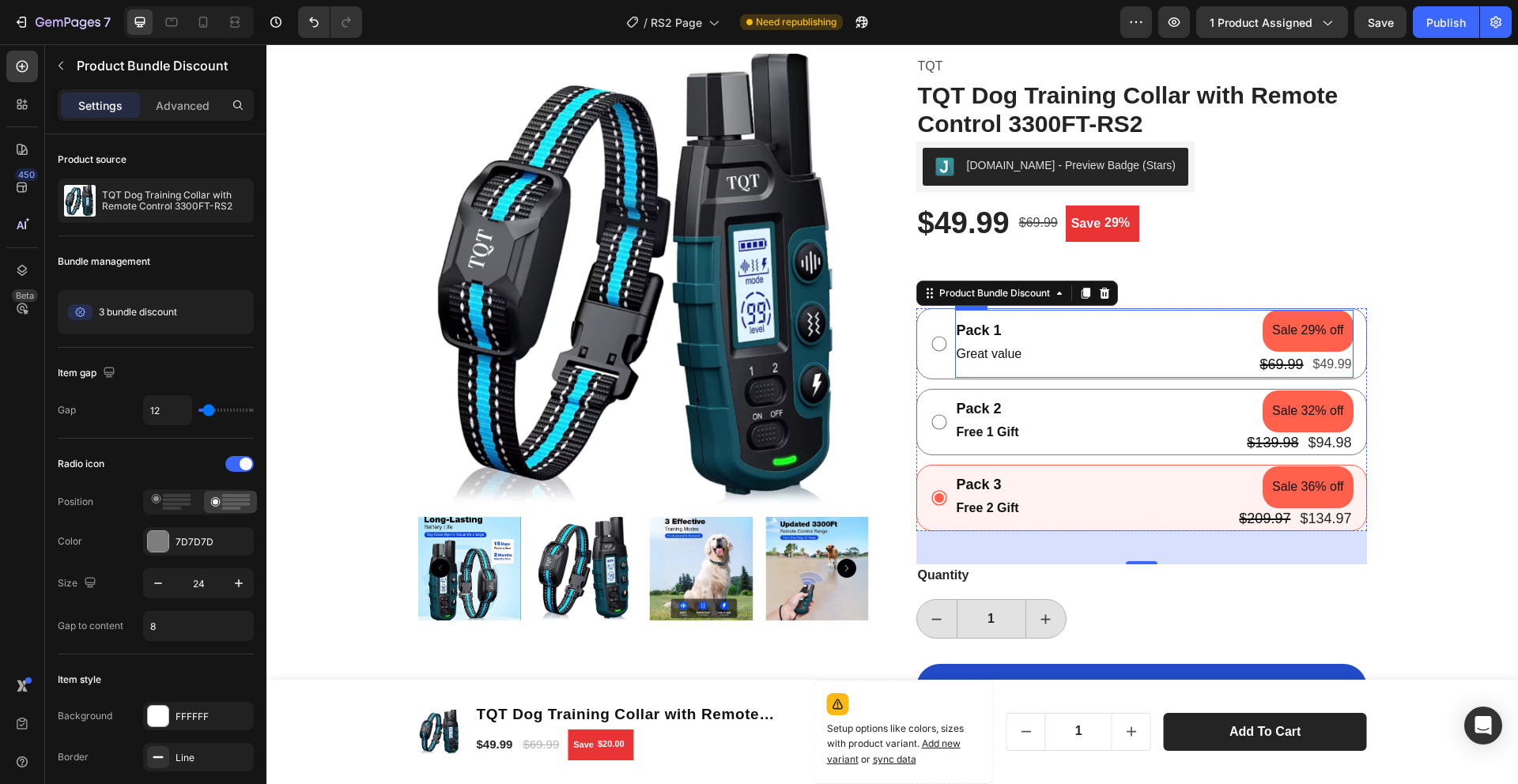
scroll to position [54, 0]
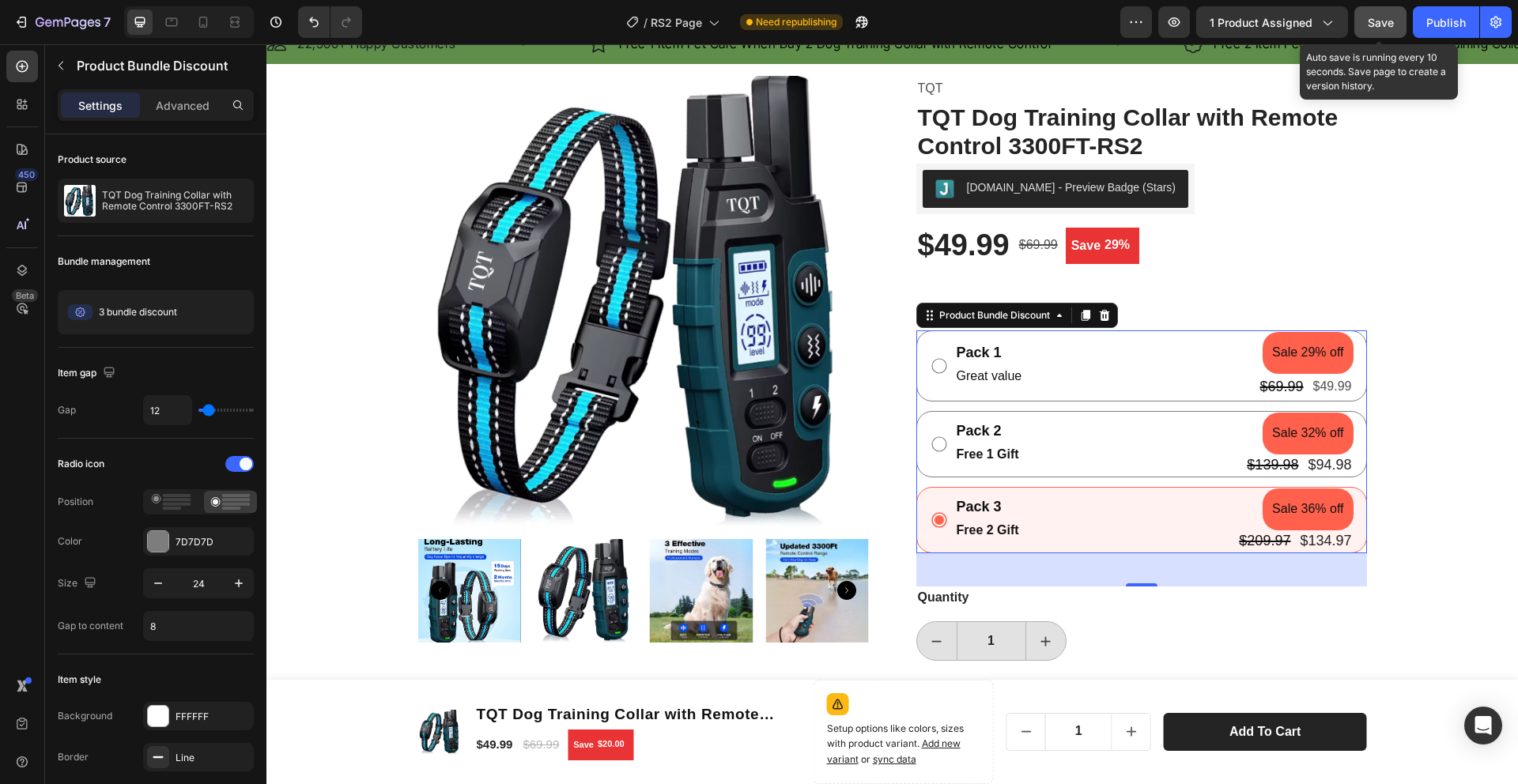
click at [1382, 26] on span "Save" at bounding box center [1382, 22] width 26 height 13
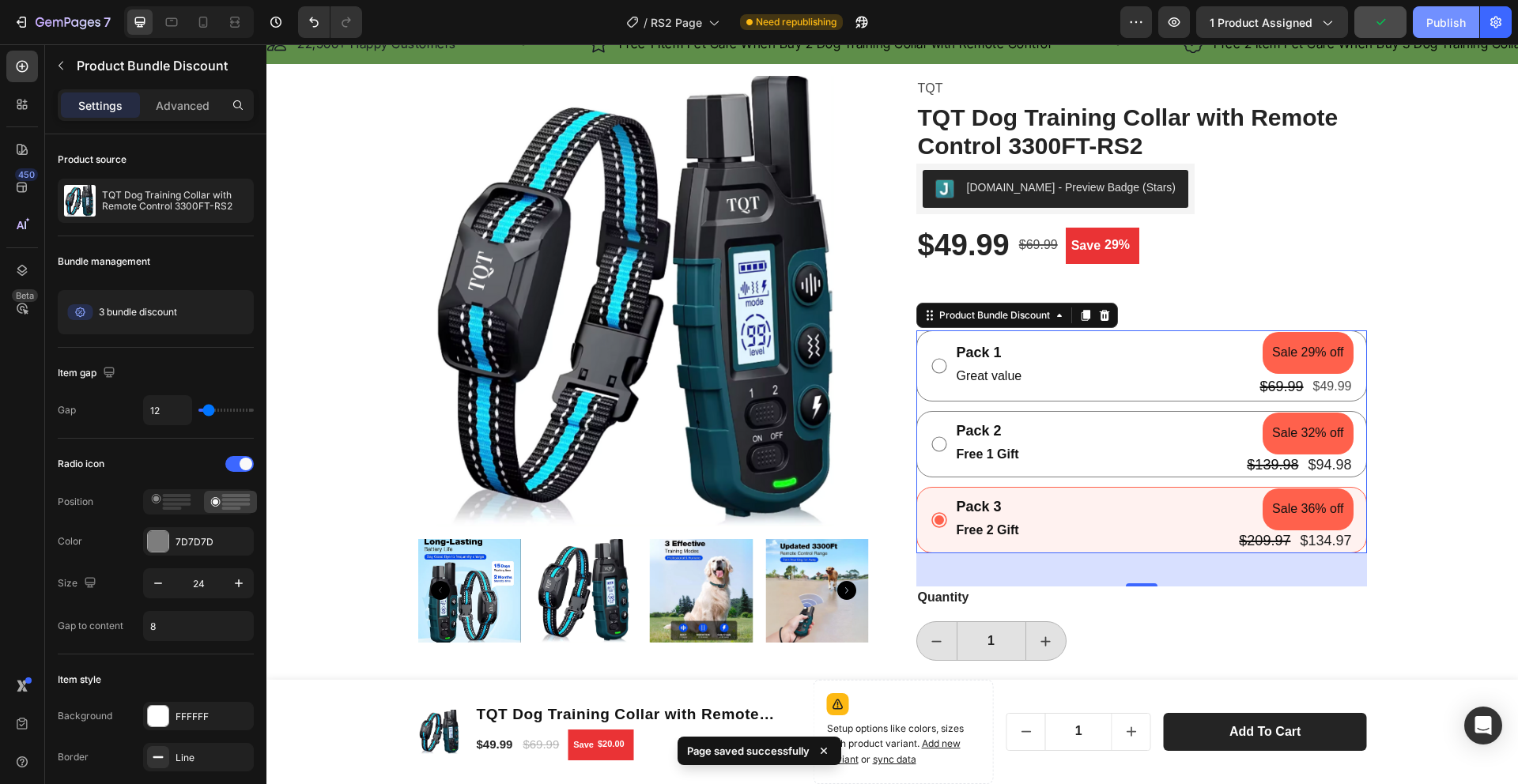
click at [1436, 24] on div "Publish" at bounding box center [1446, 22] width 40 height 17
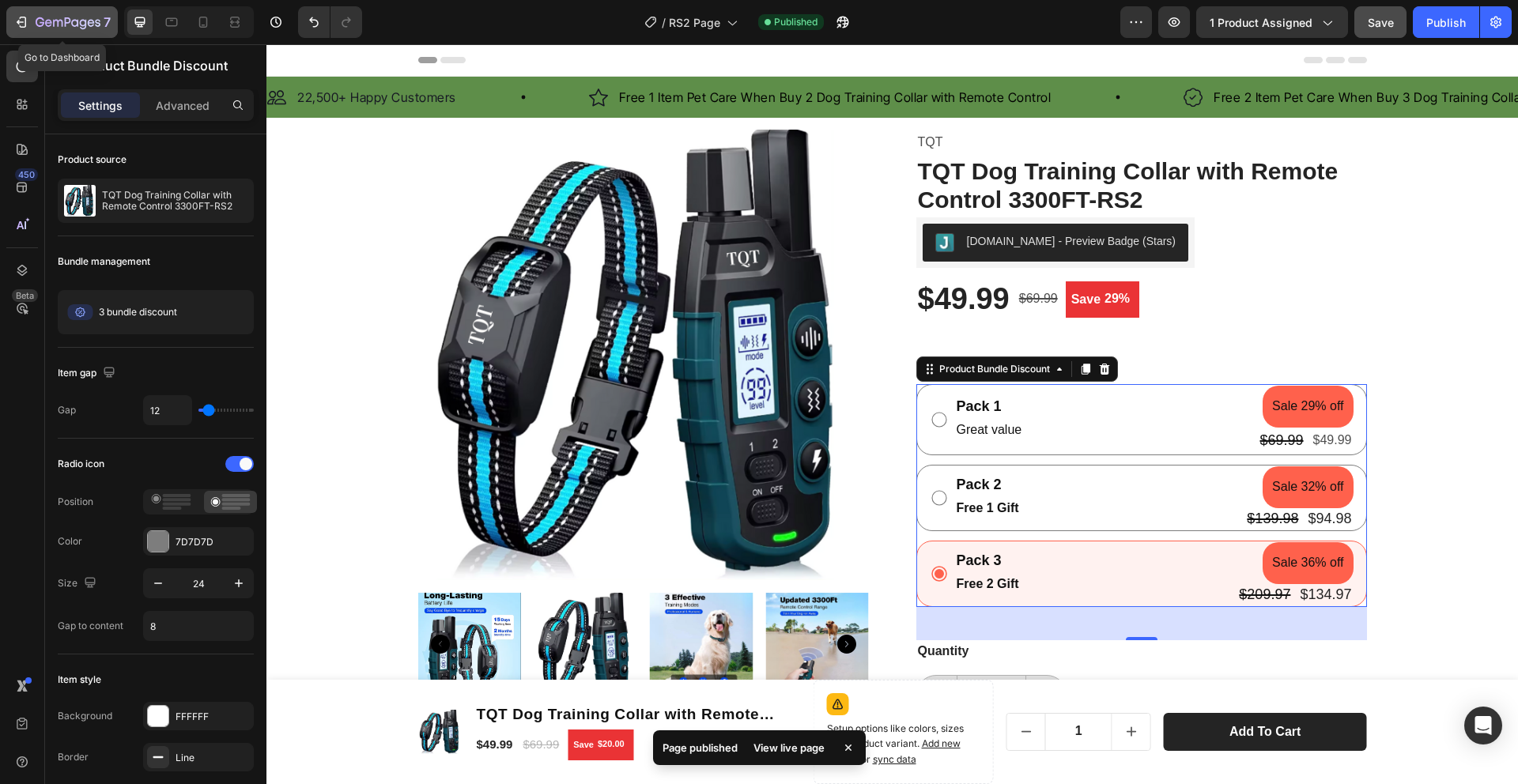
click at [27, 19] on icon "button" at bounding box center [21, 22] width 16 height 16
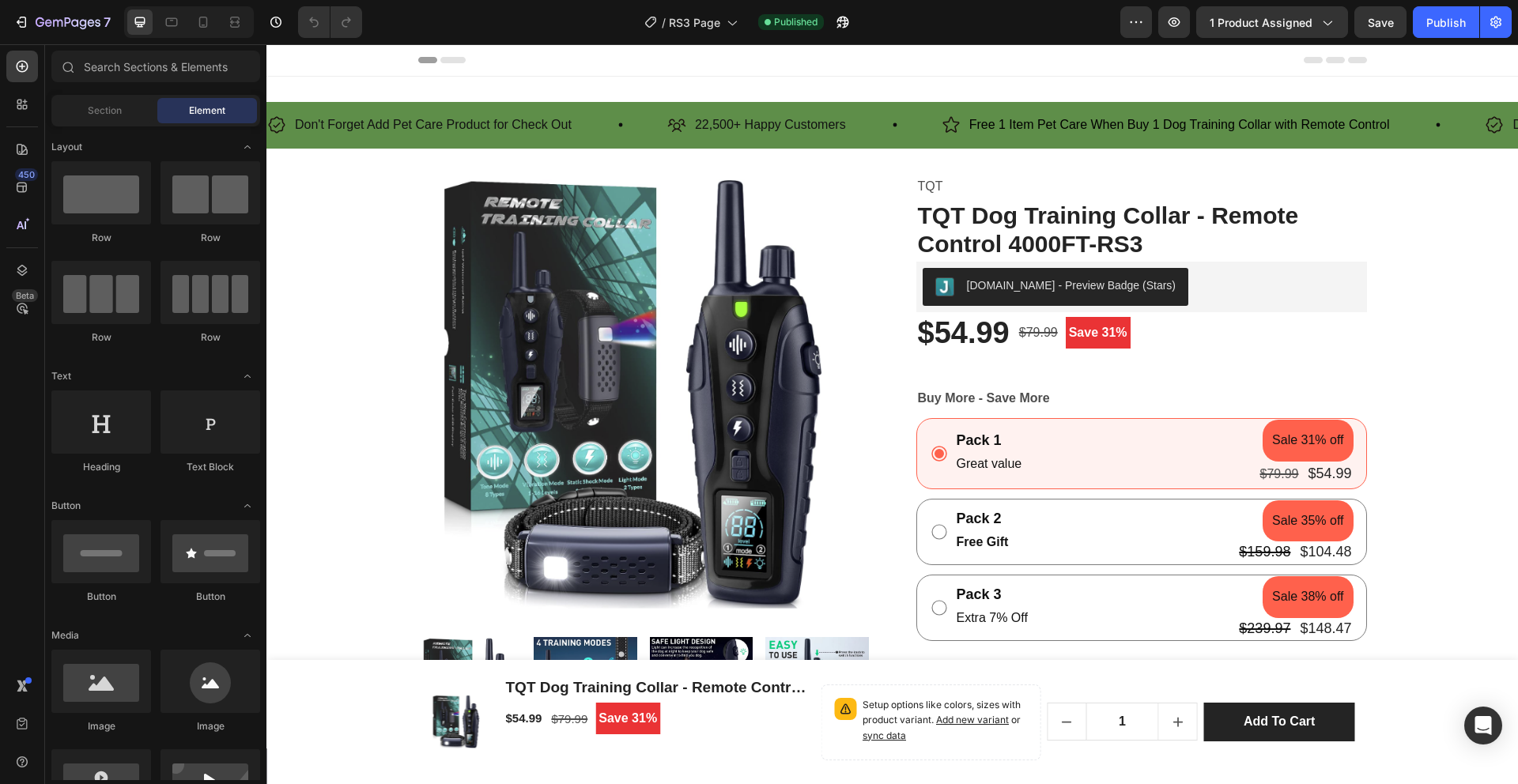
click at [986, 545] on strong "Free Gift" at bounding box center [982, 541] width 52 height 13
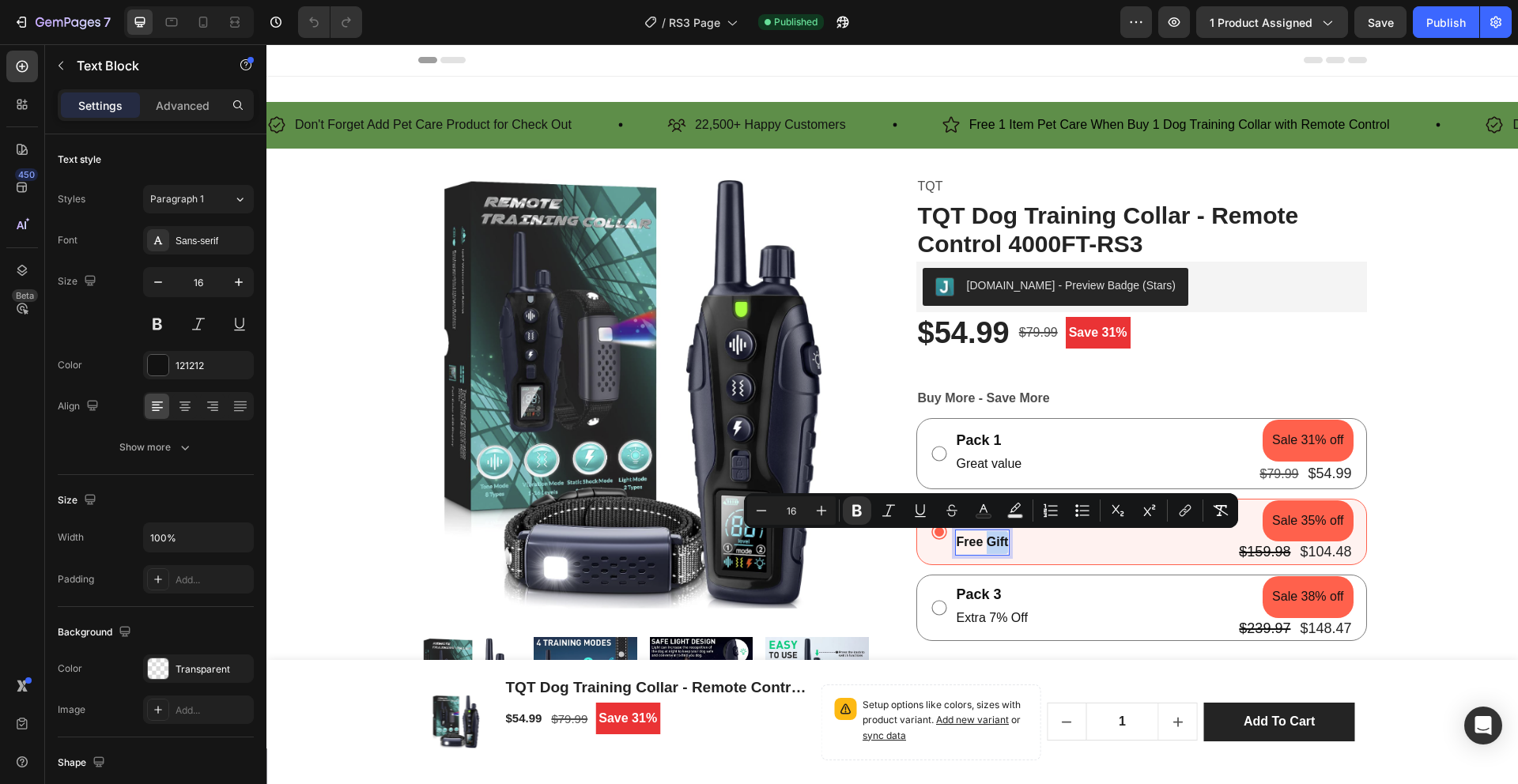
click at [981, 542] on strong "Free Gift" at bounding box center [982, 541] width 52 height 13
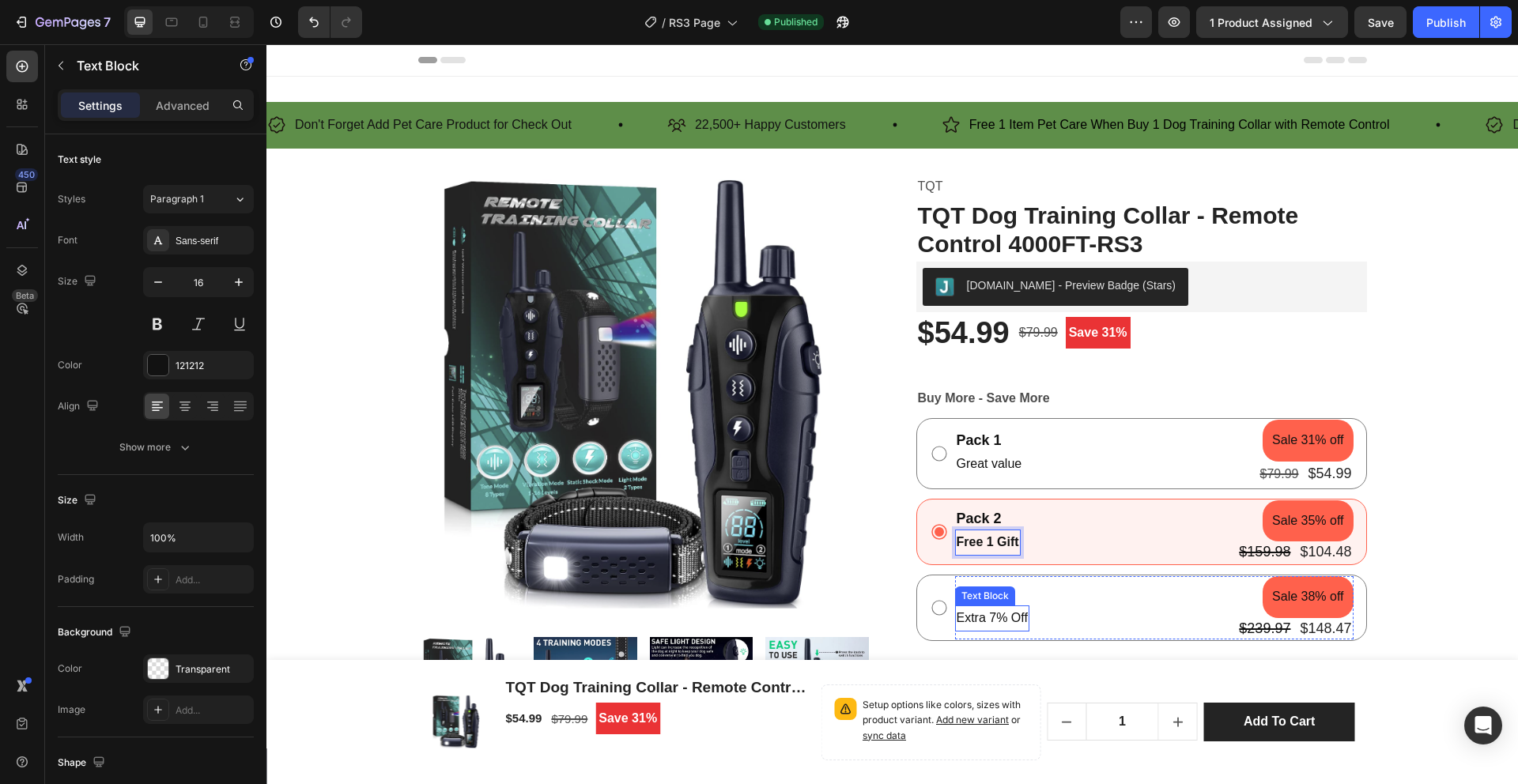
click at [1006, 622] on p "Extra 7% Off" at bounding box center [992, 619] width 71 height 23
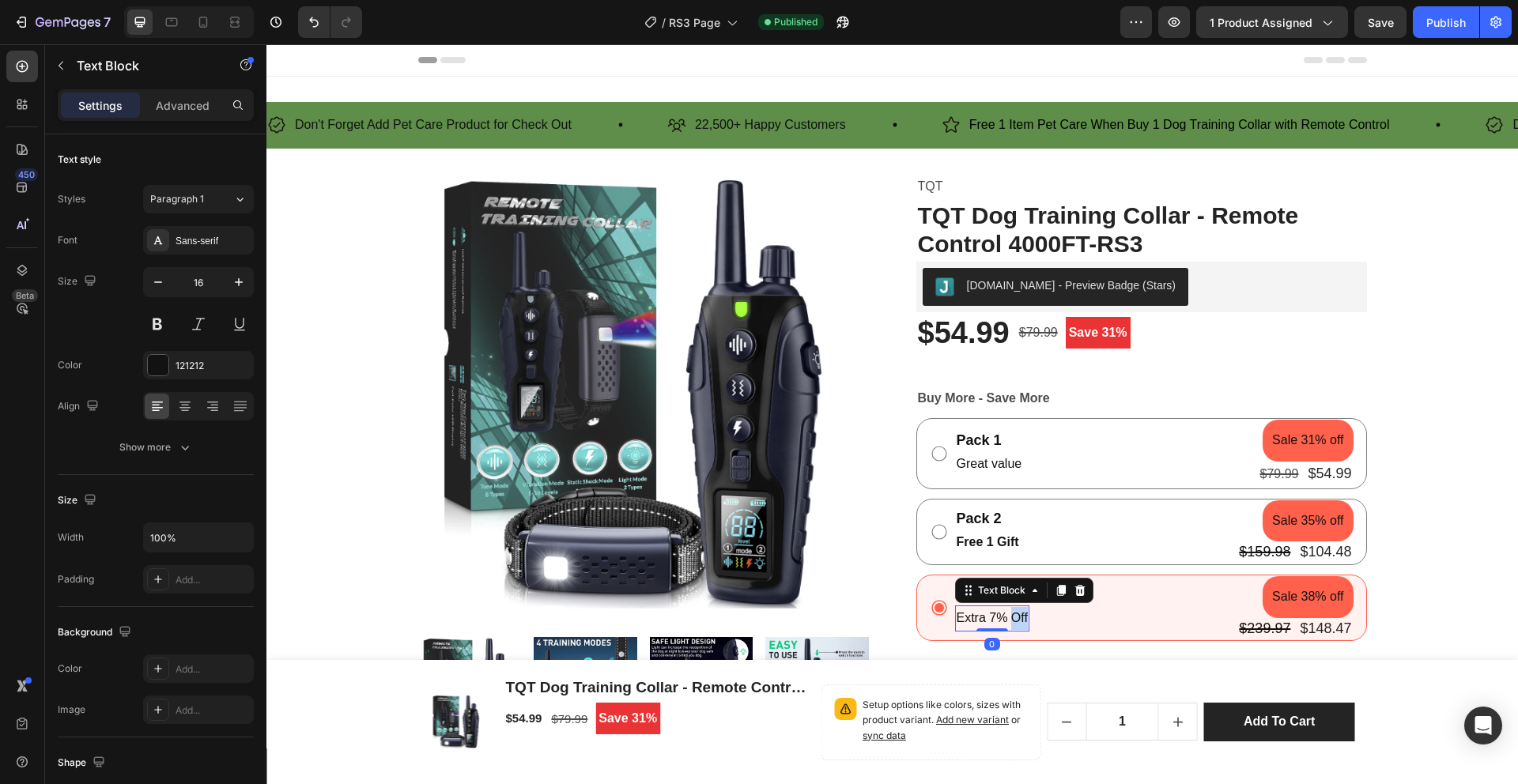
click at [1006, 622] on p "Extra 7% Off" at bounding box center [992, 619] width 71 height 23
click at [1002, 613] on p "Free 2 Gift" at bounding box center [986, 619] width 60 height 23
click at [1001, 614] on p "Free 2 Gift" at bounding box center [986, 619] width 60 height 23
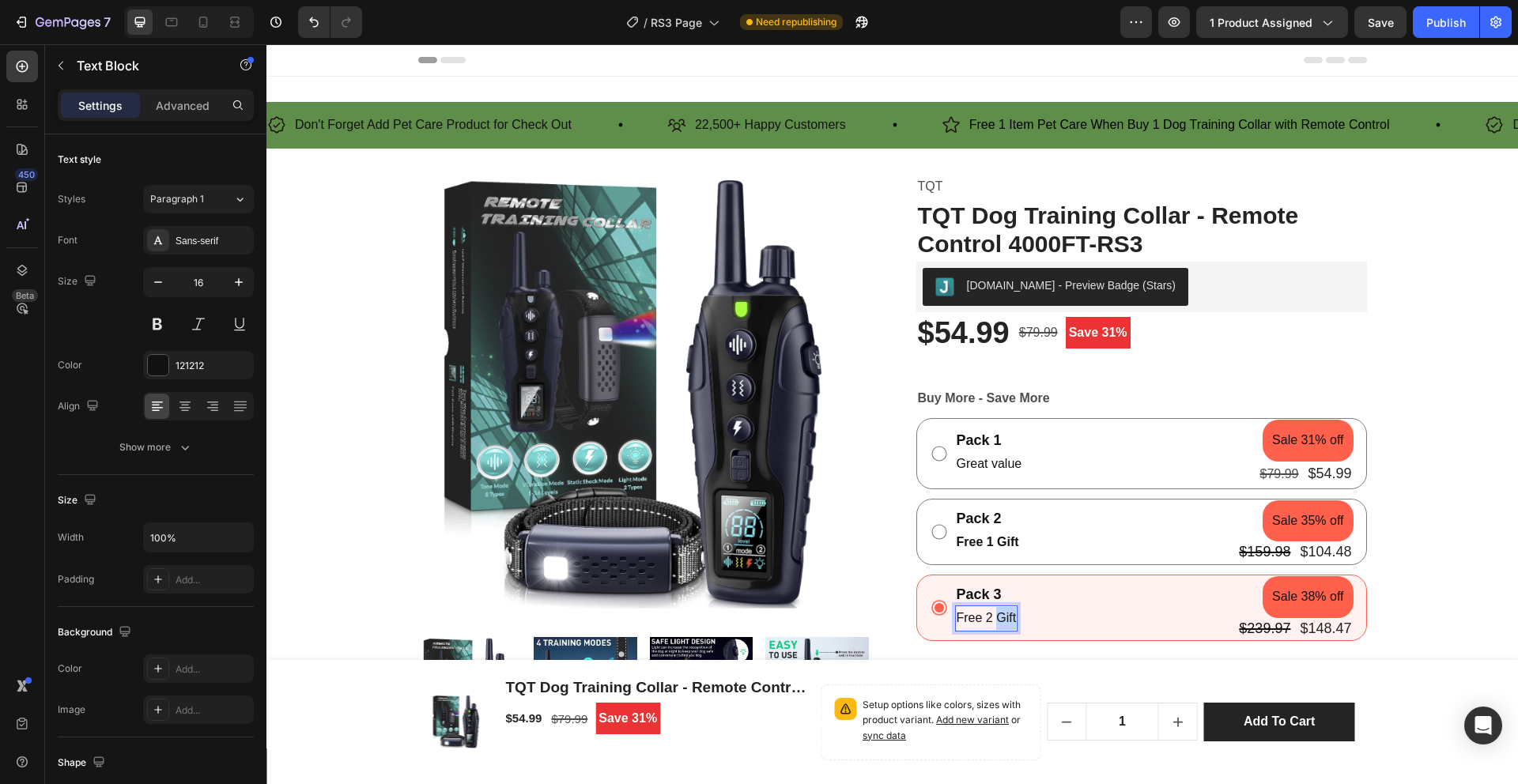
click at [1001, 614] on p "Free 2 Gift" at bounding box center [986, 619] width 60 height 23
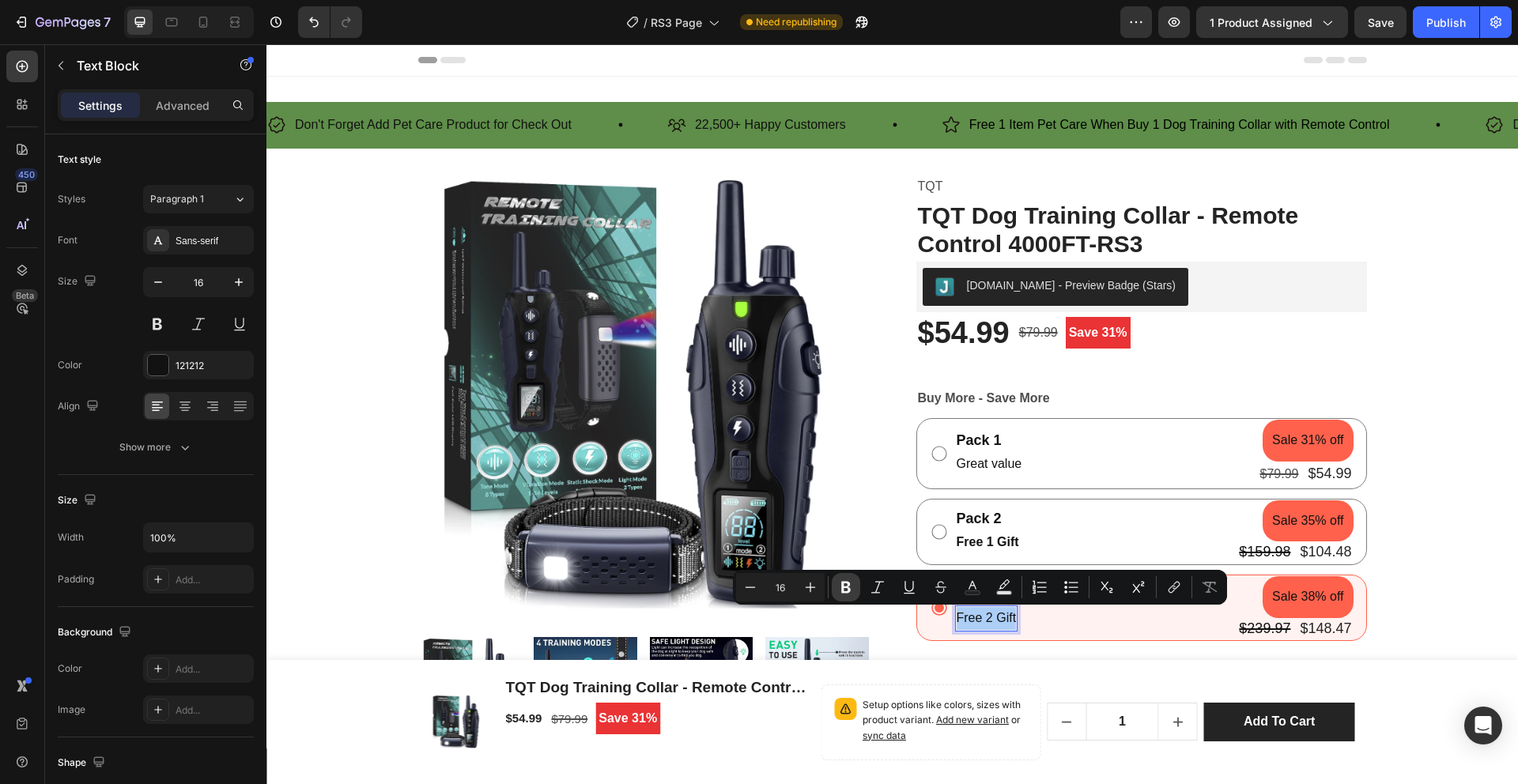
click at [844, 591] on icon "Editor contextual toolbar" at bounding box center [846, 587] width 10 height 11
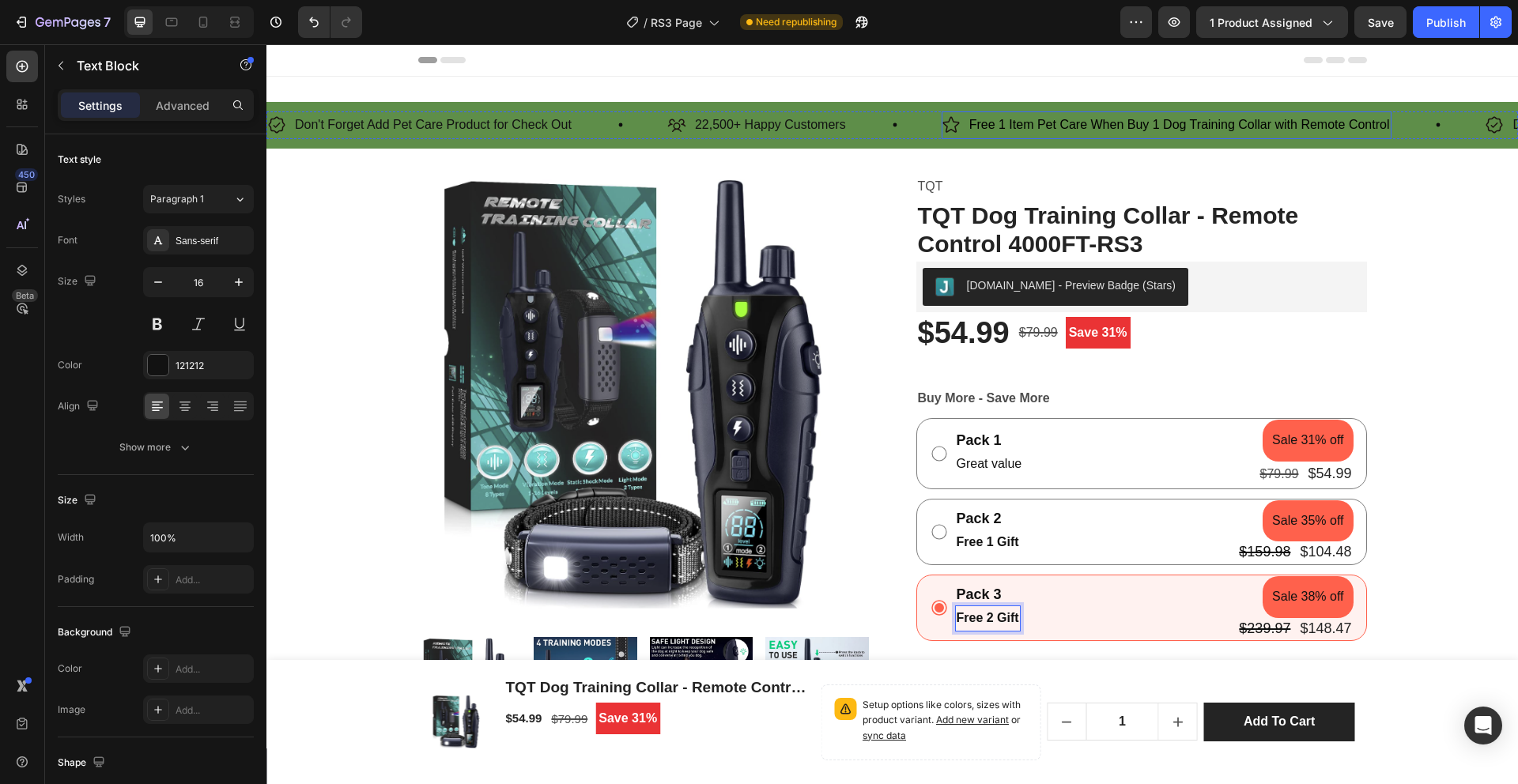
click at [1168, 128] on span "Free 1 Item Pet Care When Buy 1 Dog Training Collar with Remote Control" at bounding box center [1180, 124] width 421 height 13
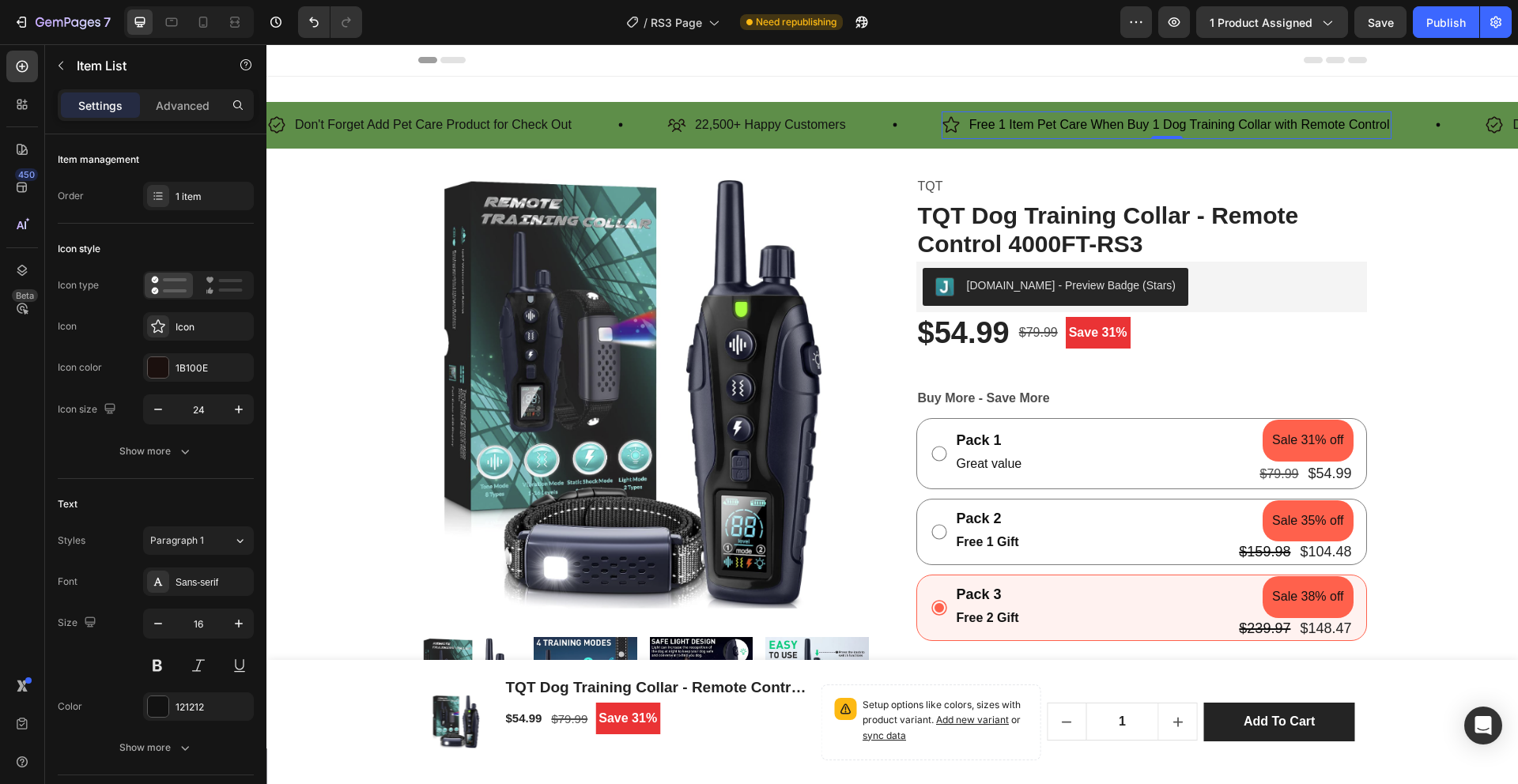
click at [1168, 128] on span "Free 1 Item Pet Care When Buy 1 Dog Training Collar with Remote Control" at bounding box center [1180, 124] width 421 height 13
click at [1214, 126] on span "Free 1 Item Pet Care When Buy 2 Dog Training Collar with Remote Control" at bounding box center [1180, 124] width 421 height 13
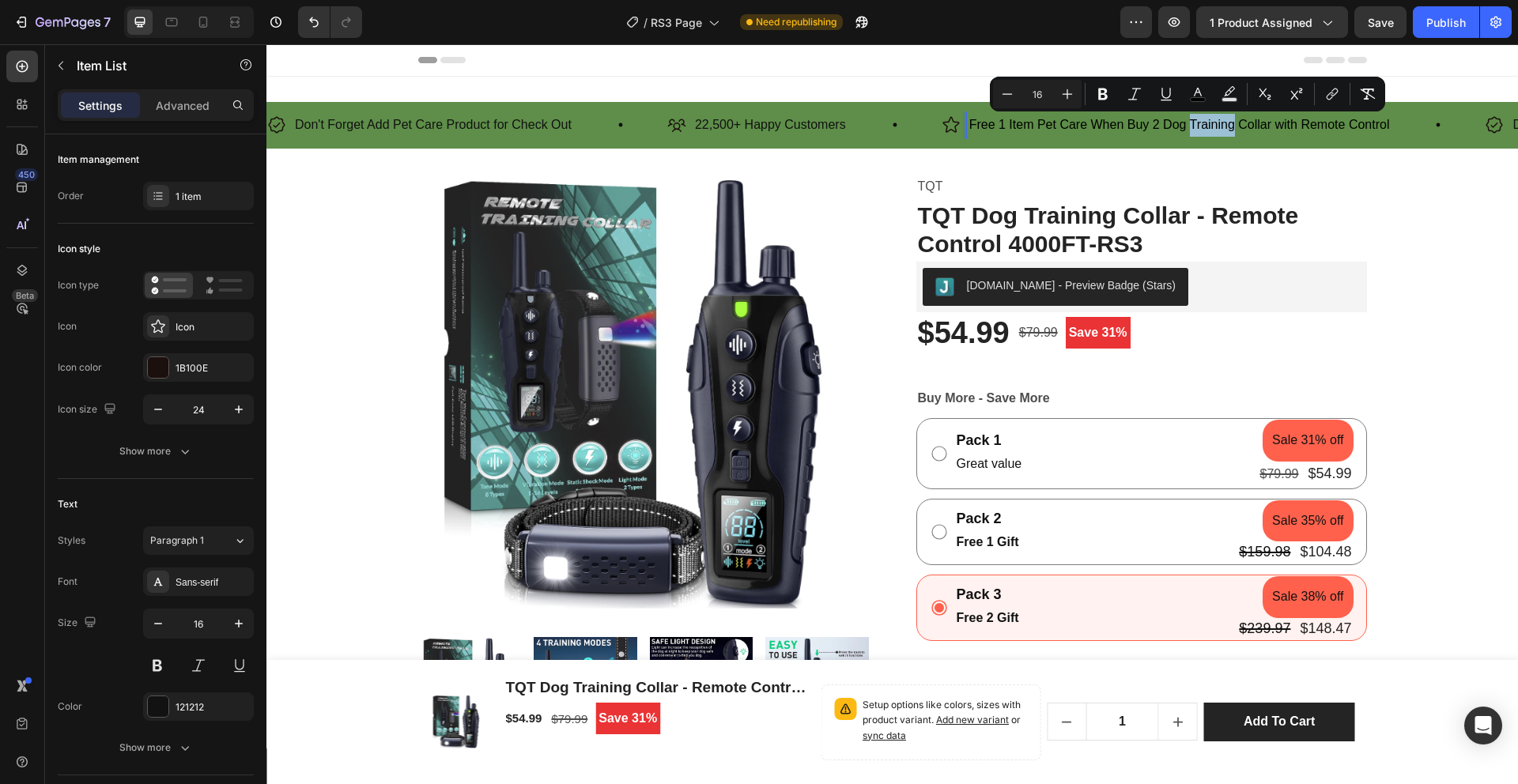
copy span "Free 1 Item Pet Care When Buy 2 Dog Training Collar with Remote Control"
click at [488, 123] on p "Don't Forget Add Pet Care Product for Check Out" at bounding box center [433, 125] width 277 height 23
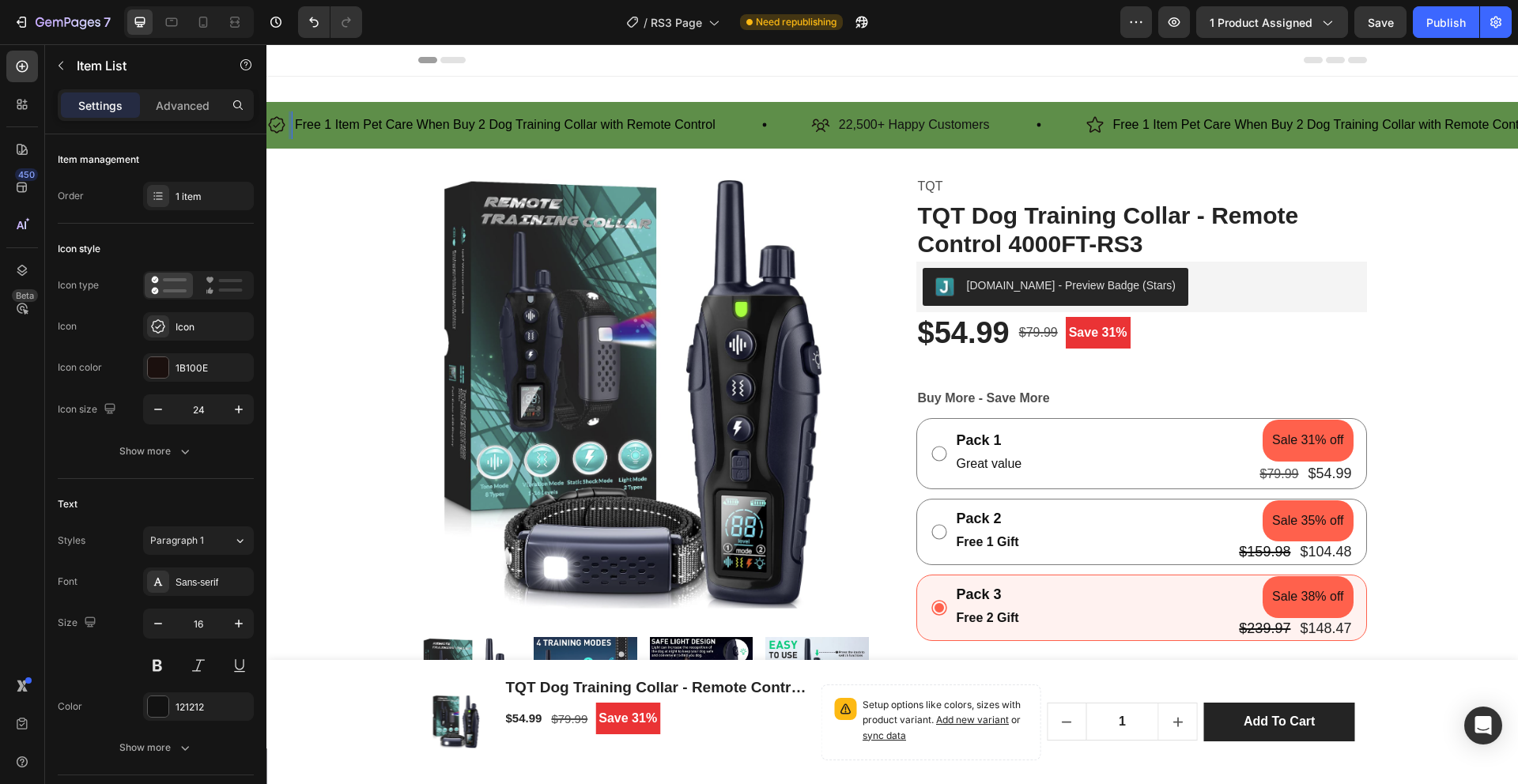
click at [330, 128] on span "Free 1 Item Pet Care When Buy 2 Dog Training Collar with Remote Control" at bounding box center [505, 124] width 421 height 13
click at [486, 126] on span "Free 2 Item Pet Care When Buy 2 Dog Training Collar with Remote Control" at bounding box center [505, 124] width 421 height 13
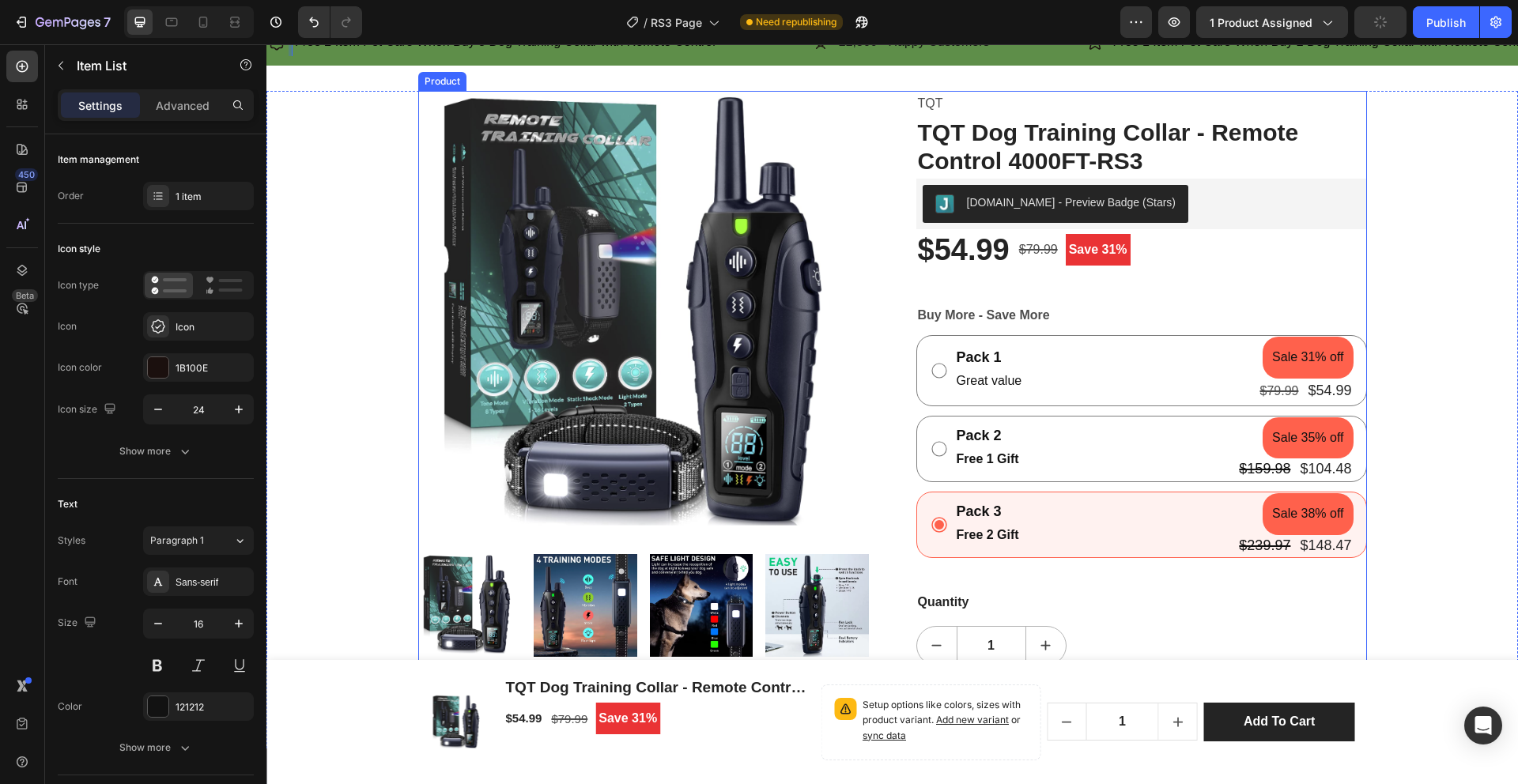
scroll to position [138, 0]
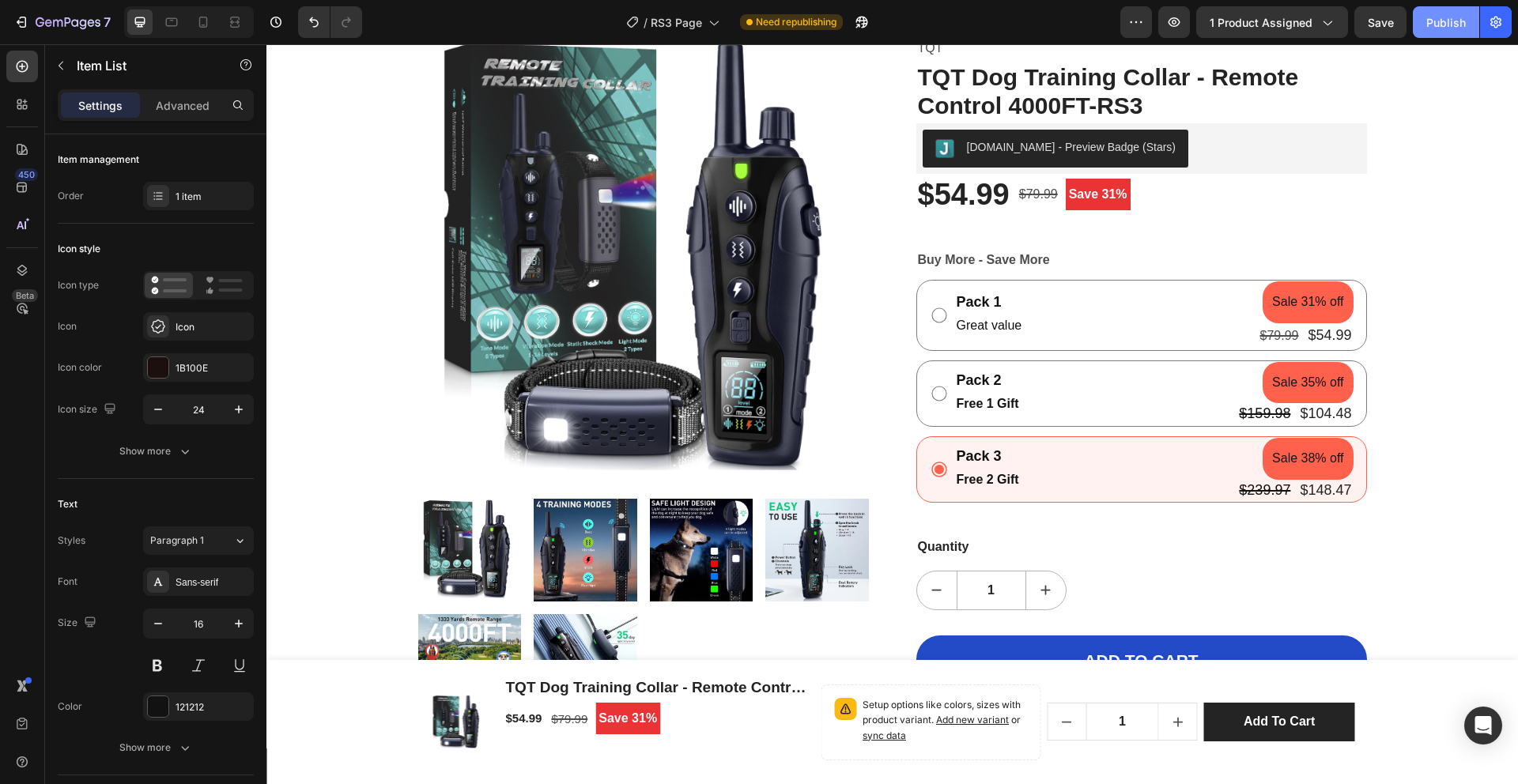
click at [1456, 32] on button "Publish" at bounding box center [1446, 22] width 66 height 32
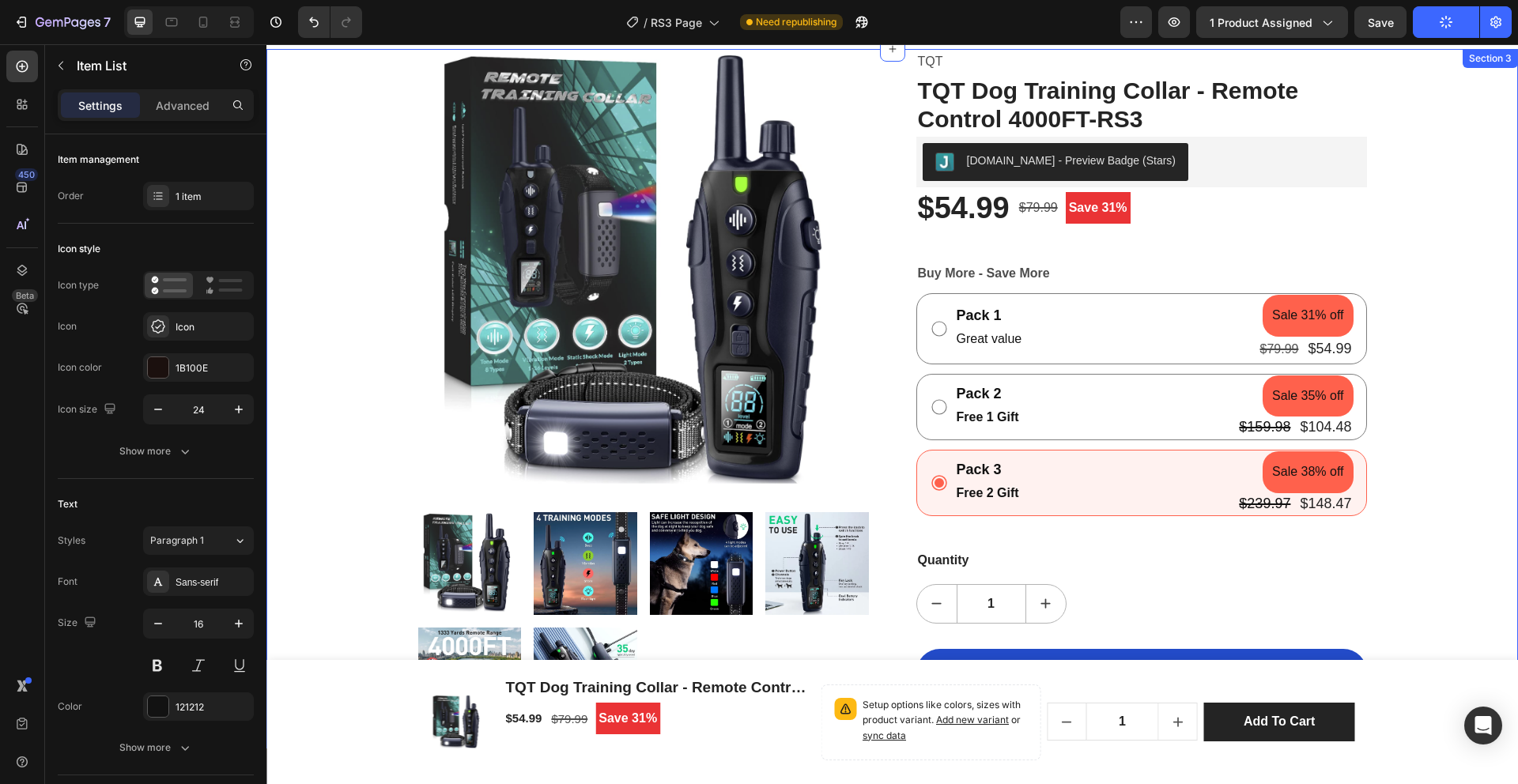
scroll to position [68, 0]
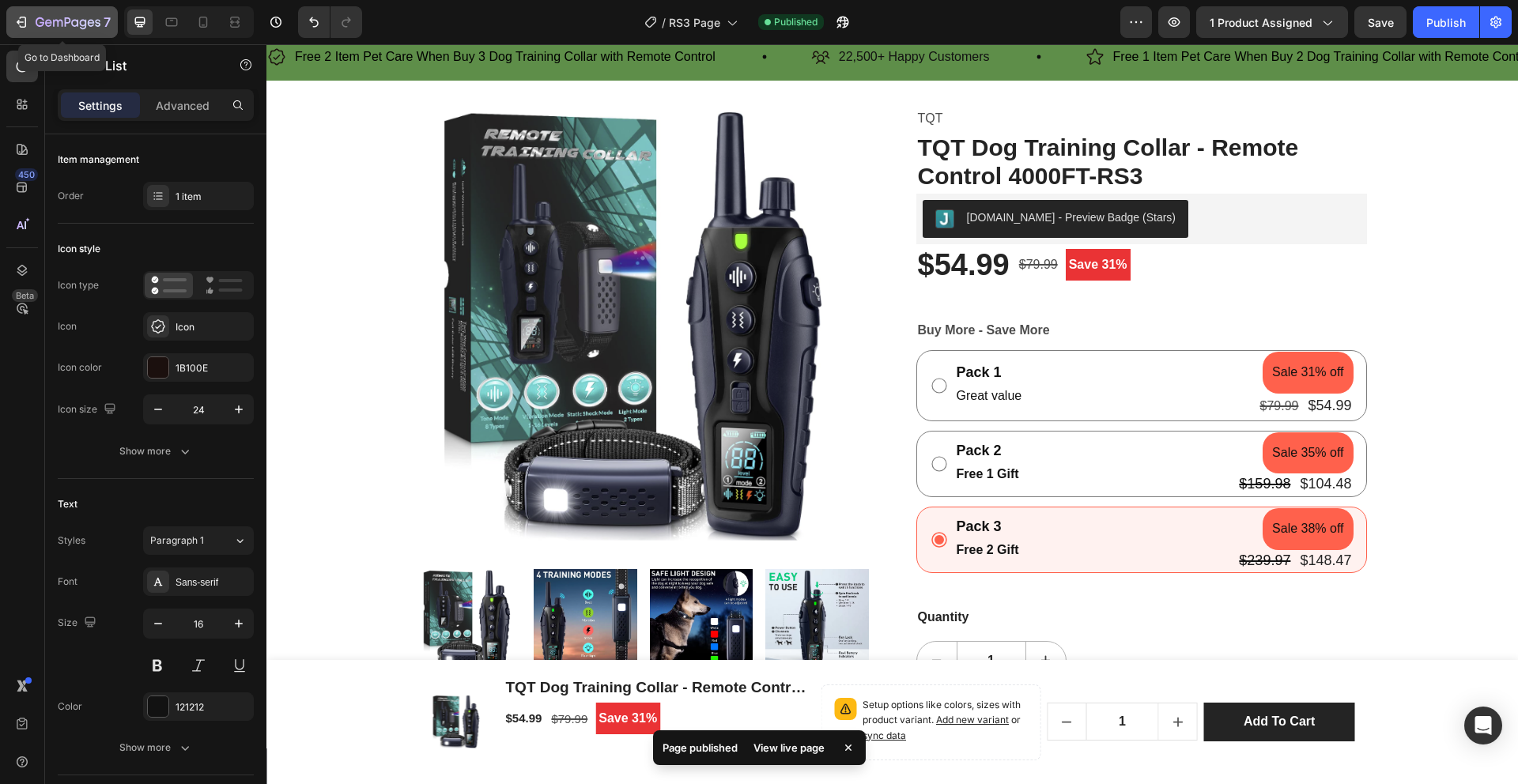
click at [16, 23] on icon "button" at bounding box center [21, 22] width 16 height 16
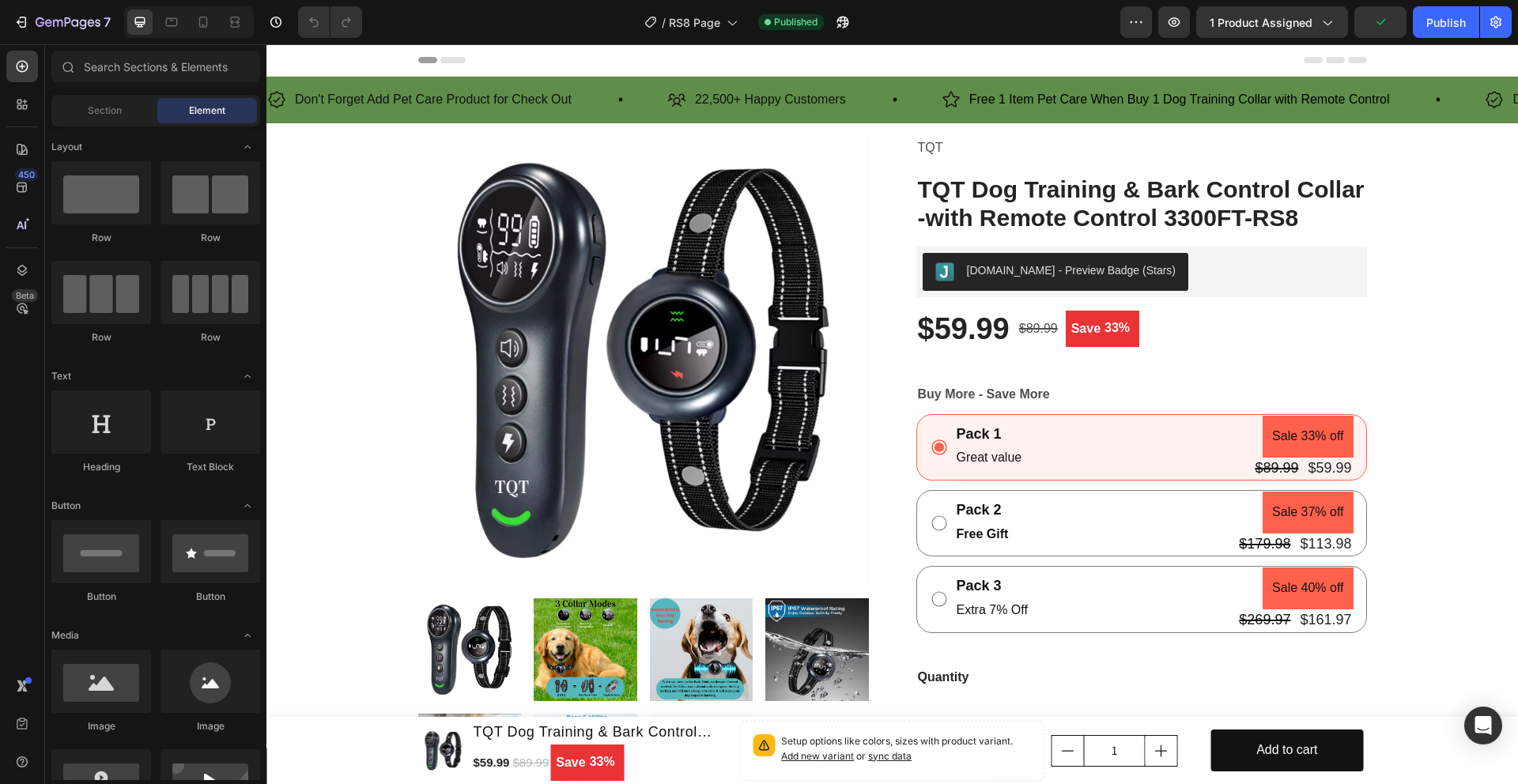
click at [986, 535] on strong "Free Gift" at bounding box center [982, 533] width 52 height 13
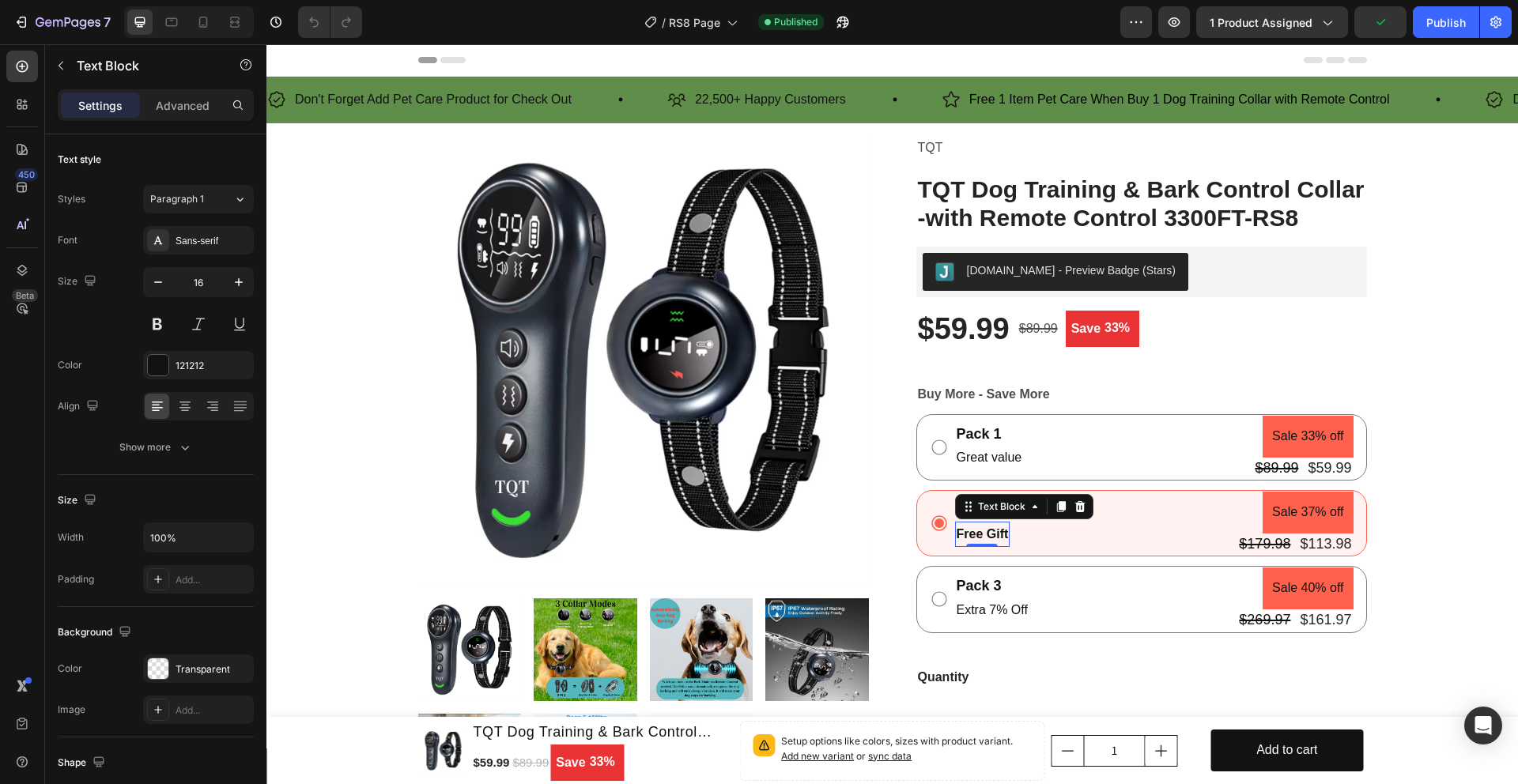
click at [986, 535] on strong "Free Gift" at bounding box center [982, 533] width 52 height 13
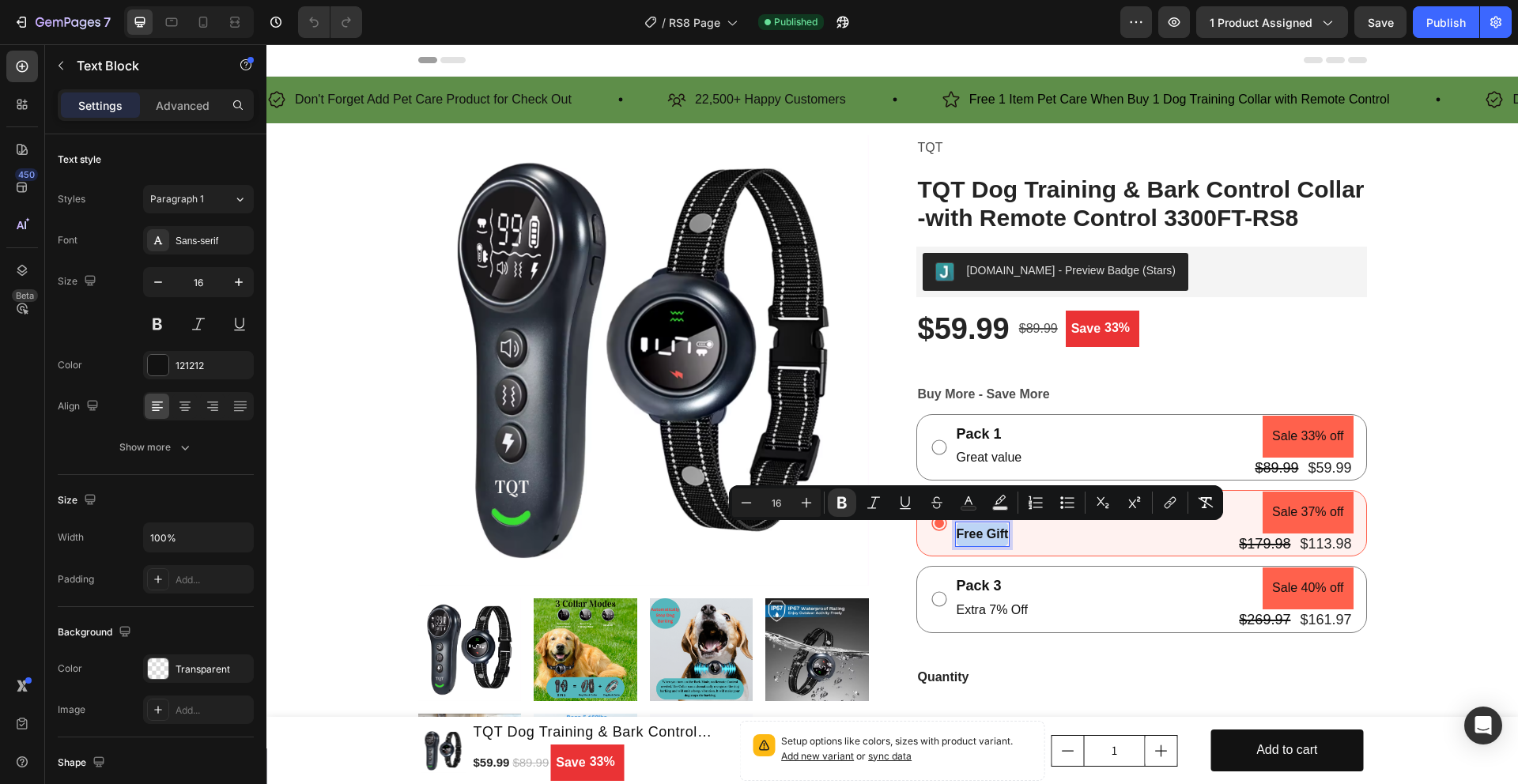
click at [985, 535] on strong "Free Gift" at bounding box center [982, 533] width 52 height 13
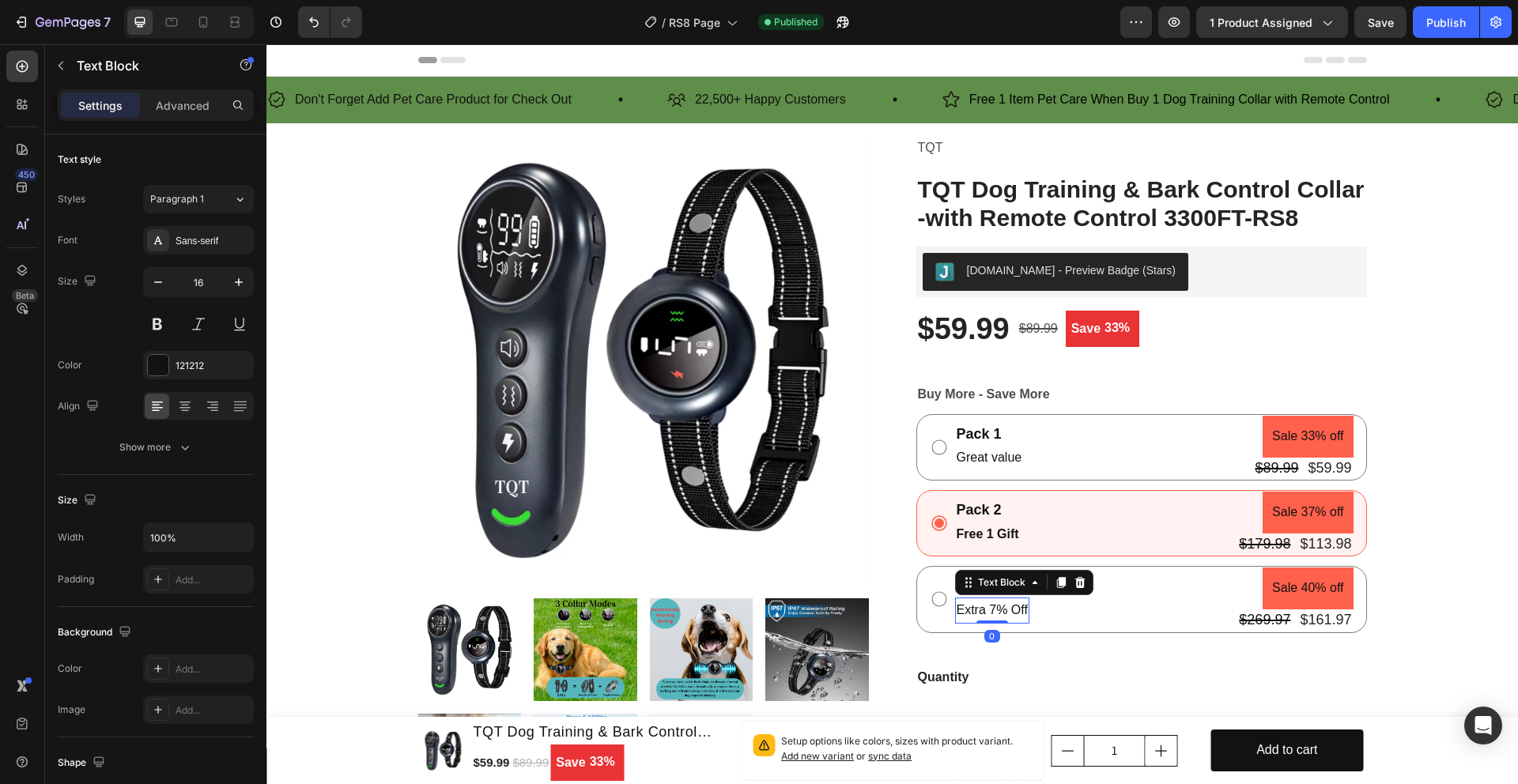
click at [993, 608] on p "Extra 7% Off" at bounding box center [992, 611] width 71 height 23
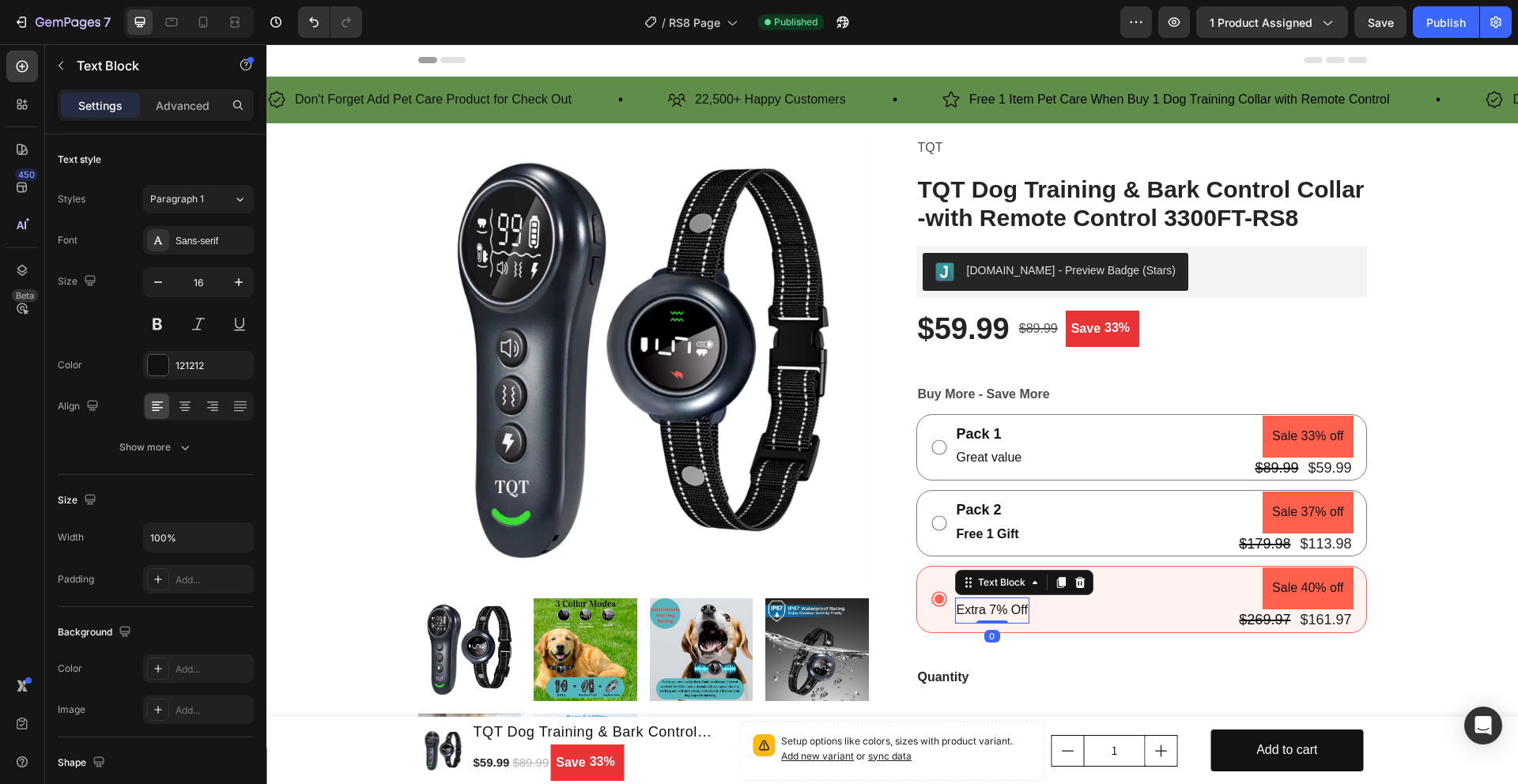
click at [993, 608] on p "Extra 7% Off" at bounding box center [992, 611] width 71 height 23
click at [988, 611] on p "Extra 7% Off" at bounding box center [992, 611] width 71 height 23
click at [988, 611] on p "Free 2 Gift" at bounding box center [986, 611] width 60 height 23
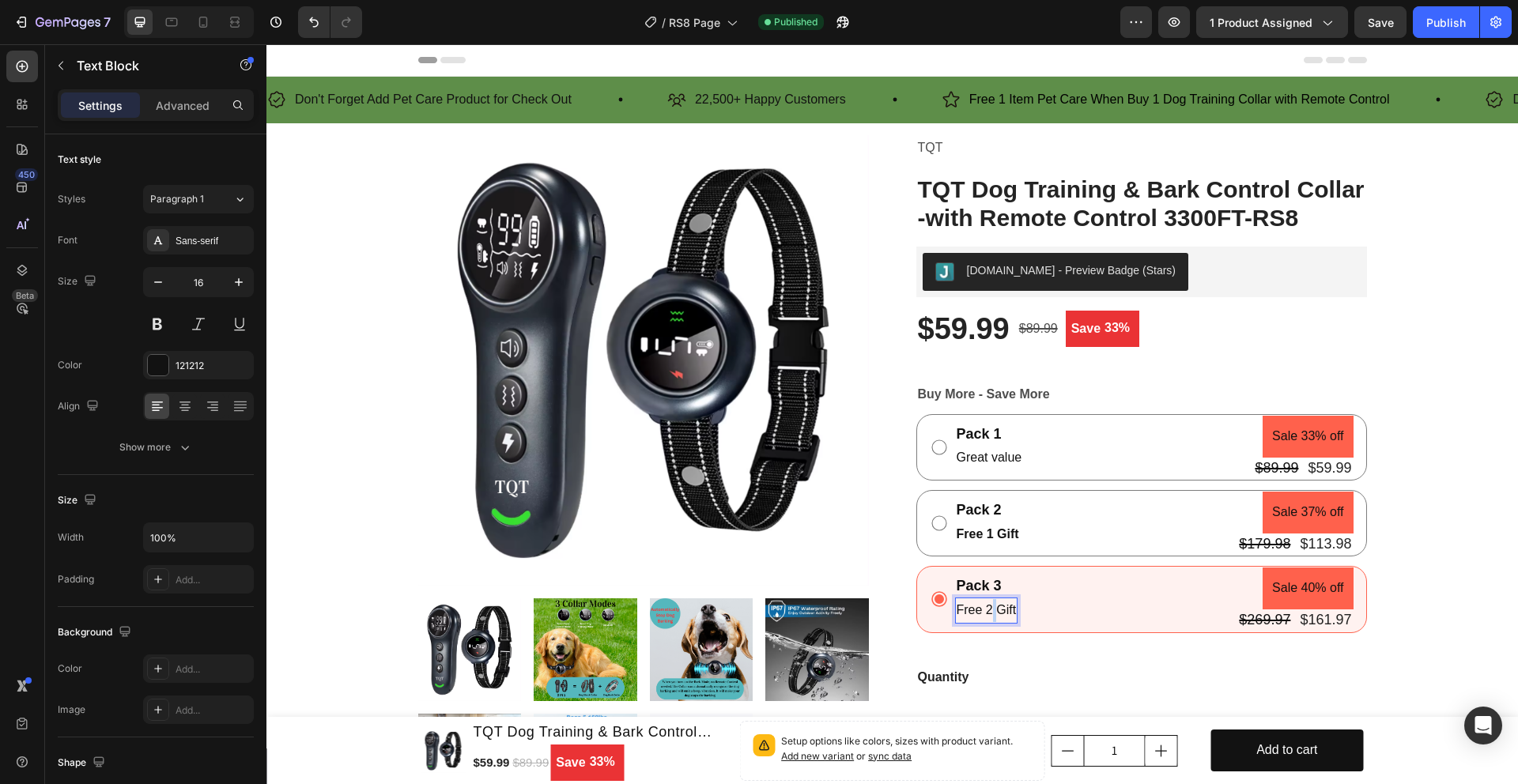
click at [988, 611] on p "Free 2 Gift" at bounding box center [986, 611] width 60 height 23
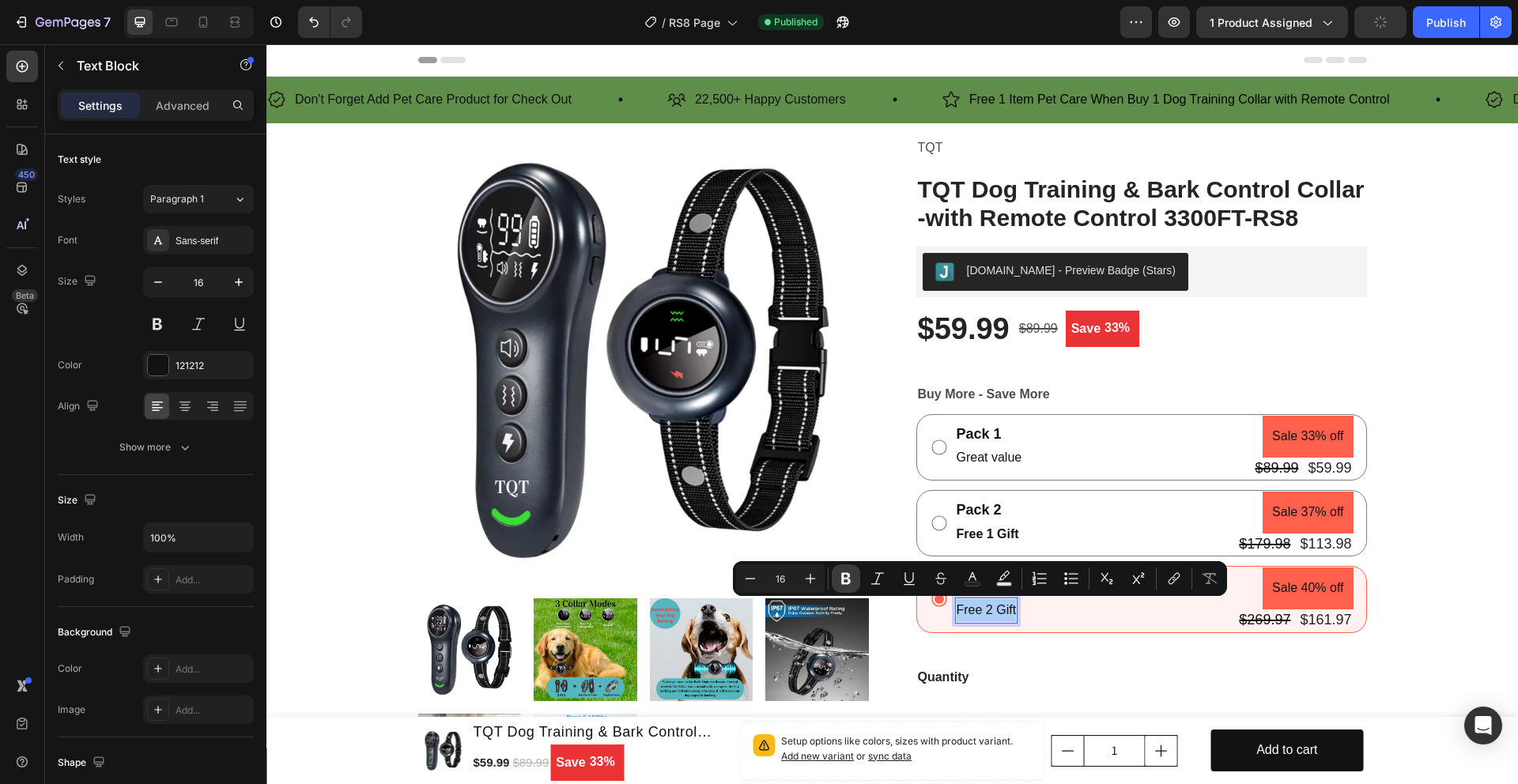
drag, startPoint x: 849, startPoint y: 583, endPoint x: 1137, endPoint y: 466, distance: 310.9
click at [849, 583] on icon "Editor contextual toolbar" at bounding box center [846, 579] width 10 height 11
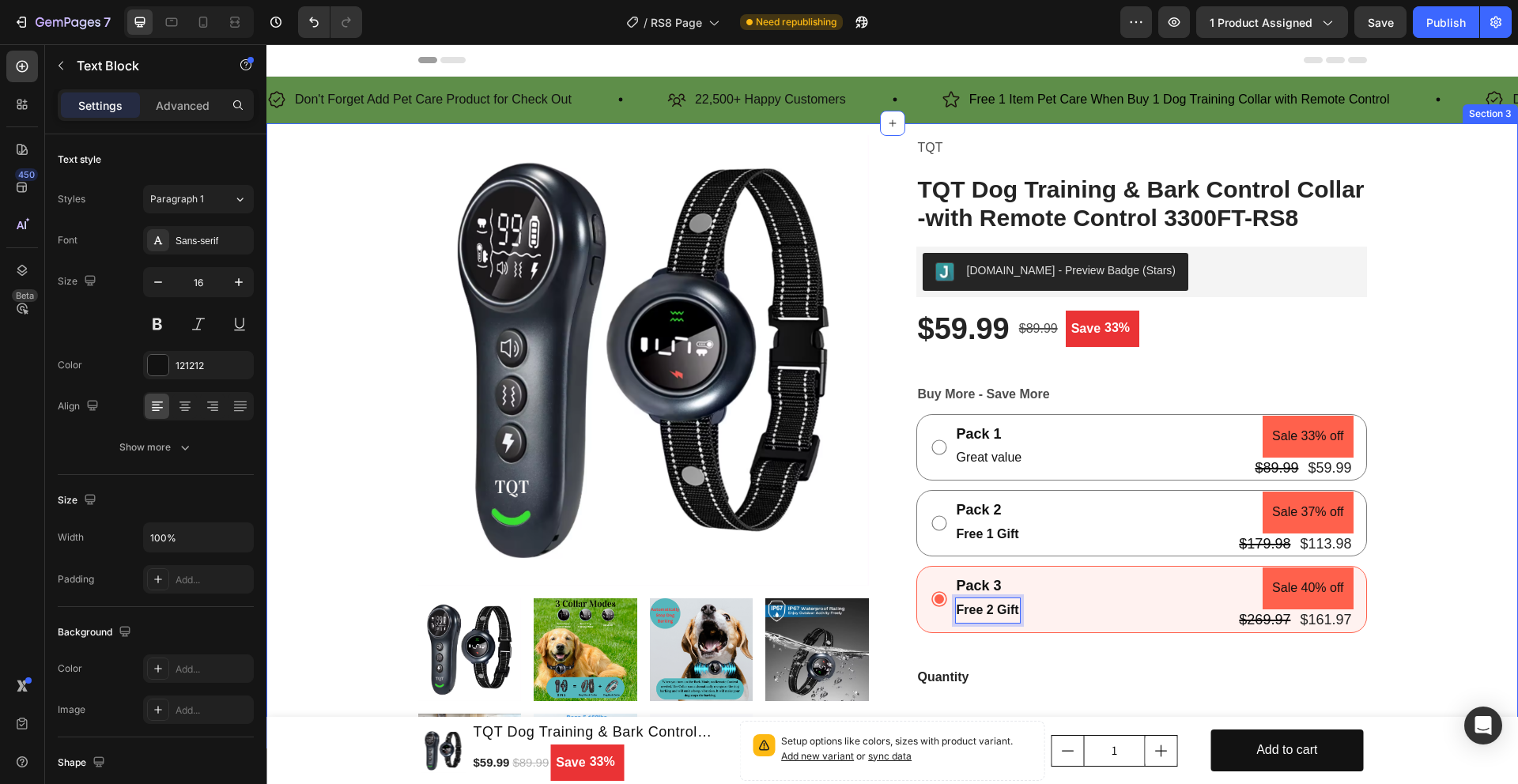
click at [1463, 495] on div "Product Images TQT Product Vendor TQT Dog Training & Bark Control Collar -with …" at bounding box center [892, 733] width 1228 height 1195
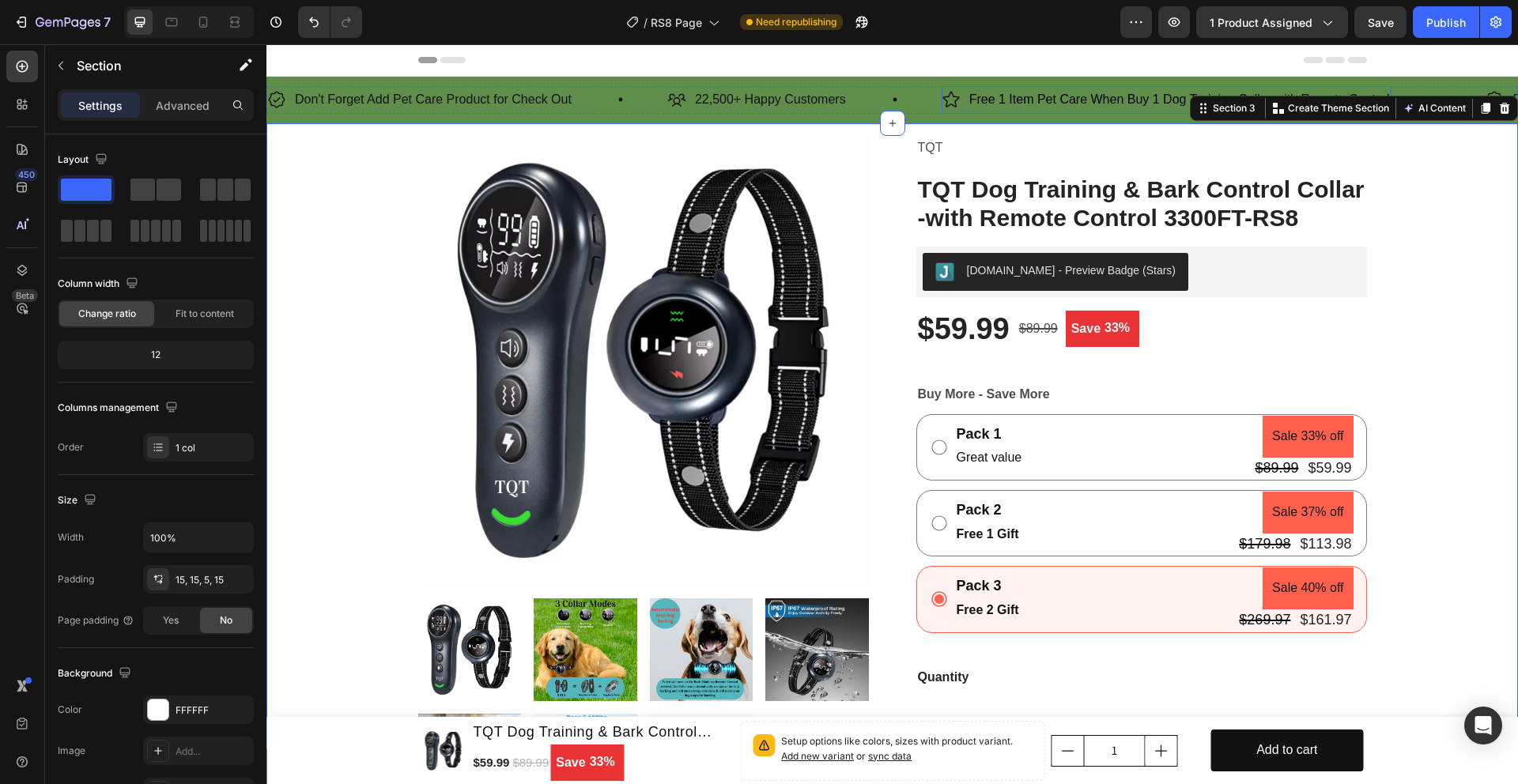
click at [1031, 97] on span "Free 1 Item Pet Care When Buy 1 Dog Training Collar with Remote Control" at bounding box center [1180, 99] width 421 height 13
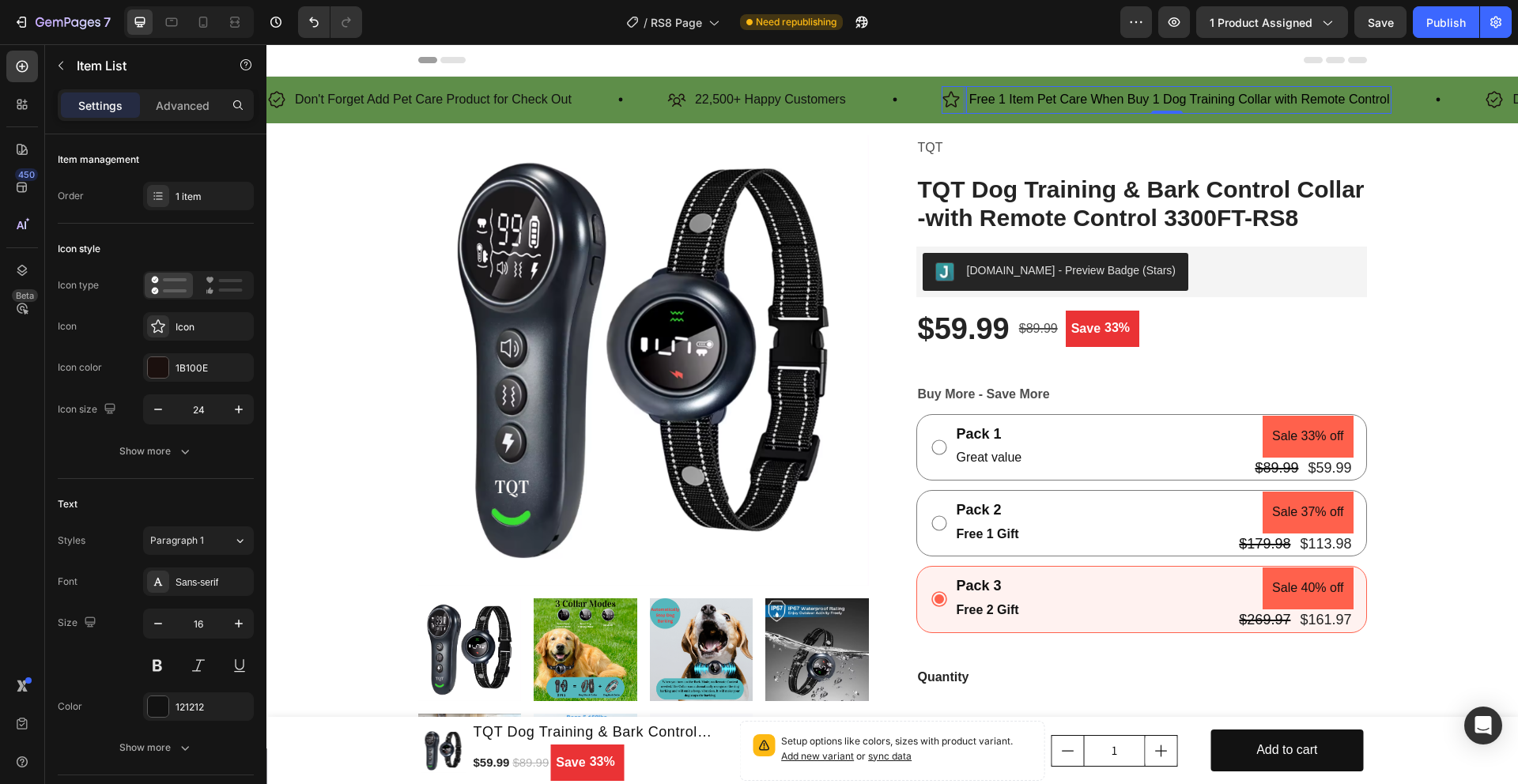
click at [1170, 101] on span "Free 1 Item Pet Care When Buy 1 Dog Training Collar with Remote Control" at bounding box center [1180, 99] width 421 height 13
click at [1167, 102] on span "Free 1 Item Pet Care When Buy 1 Dog Training Collar with Remote Control" at bounding box center [1180, 99] width 421 height 13
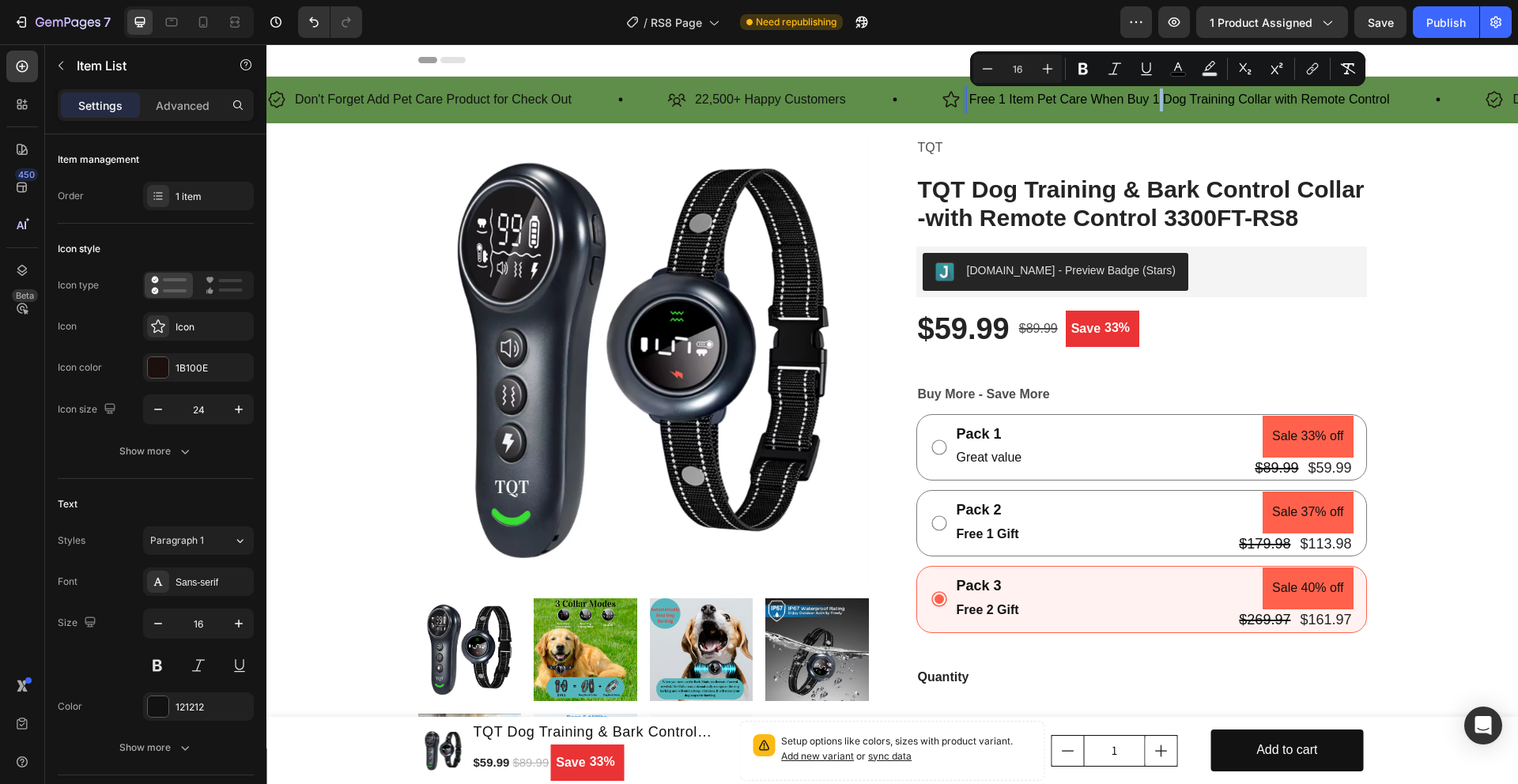
click at [1167, 102] on span "Free 1 Item Pet Care When Buy 1 Dog Training Collar with Remote Control" at bounding box center [1180, 99] width 421 height 13
click at [503, 106] on p "Don't Forget Add Pet Care Product for Check Out" at bounding box center [433, 100] width 277 height 23
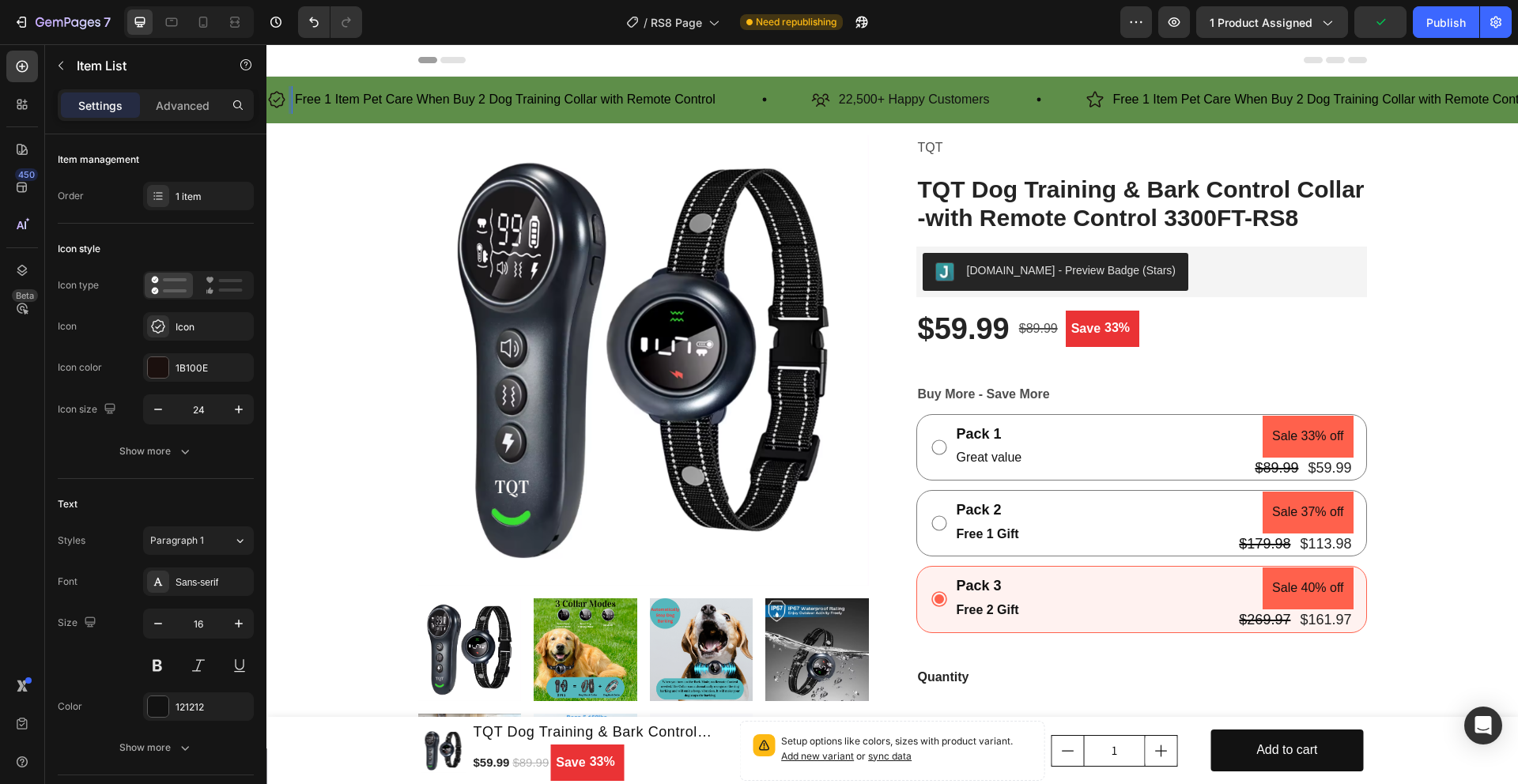
click at [486, 104] on span "Free 1 Item Pet Care When Buy 2 Dog Training Collar with Remote Control" at bounding box center [505, 99] width 421 height 13
click at [331, 105] on span "Free 1 Item Pet Care When Buy 3 Dog Training Collar with Remote Control" at bounding box center [505, 99] width 421 height 13
click at [1443, 25] on div "Publish" at bounding box center [1446, 22] width 40 height 17
click at [1442, 29] on div "Publish" at bounding box center [1446, 22] width 40 height 17
